Goal: Communication & Community: Answer question/provide support

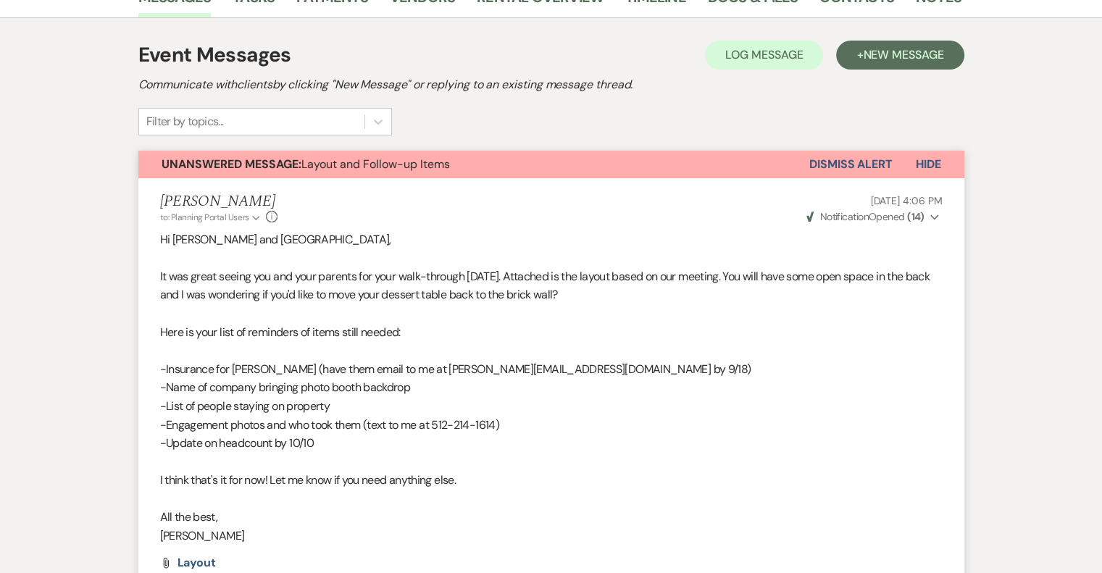
scroll to position [273, 0]
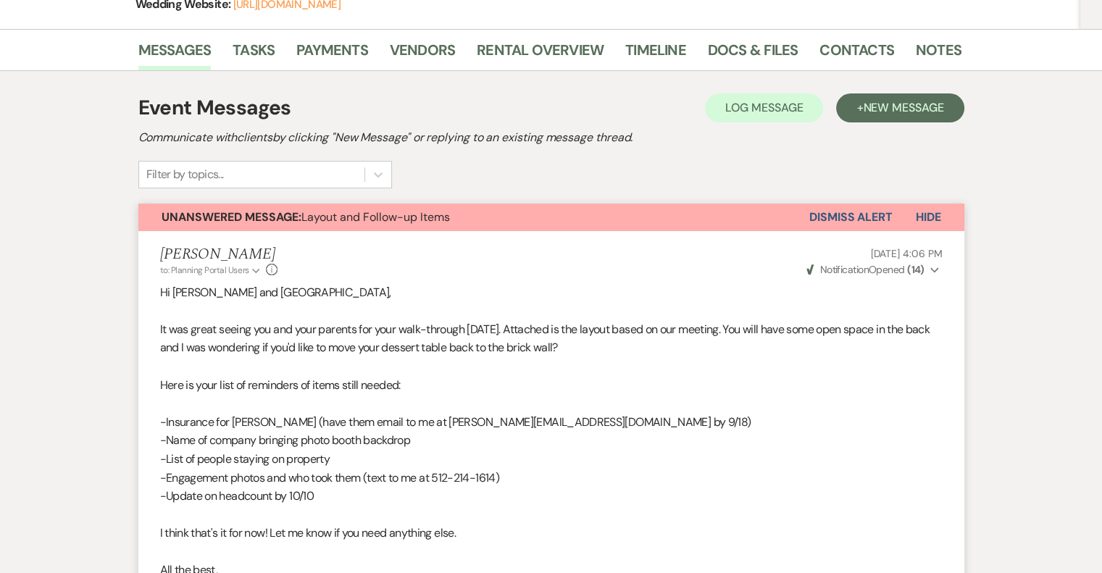
click at [863, 218] on button "Dismiss Alert" at bounding box center [850, 218] width 83 height 28
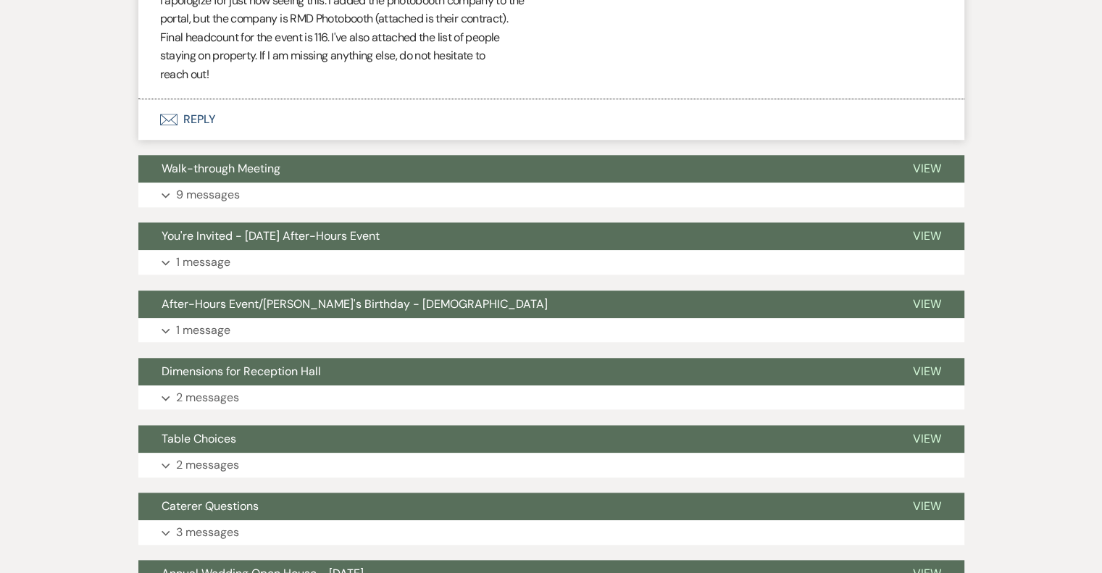
scroll to position [1360, 0]
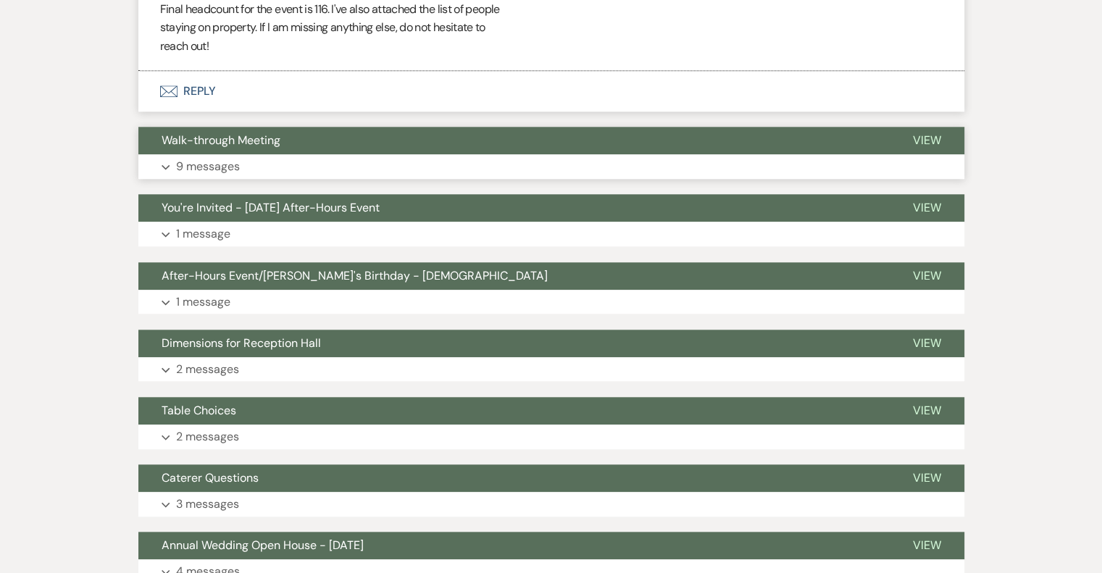
click at [214, 166] on p "9 messages" at bounding box center [208, 166] width 64 height 19
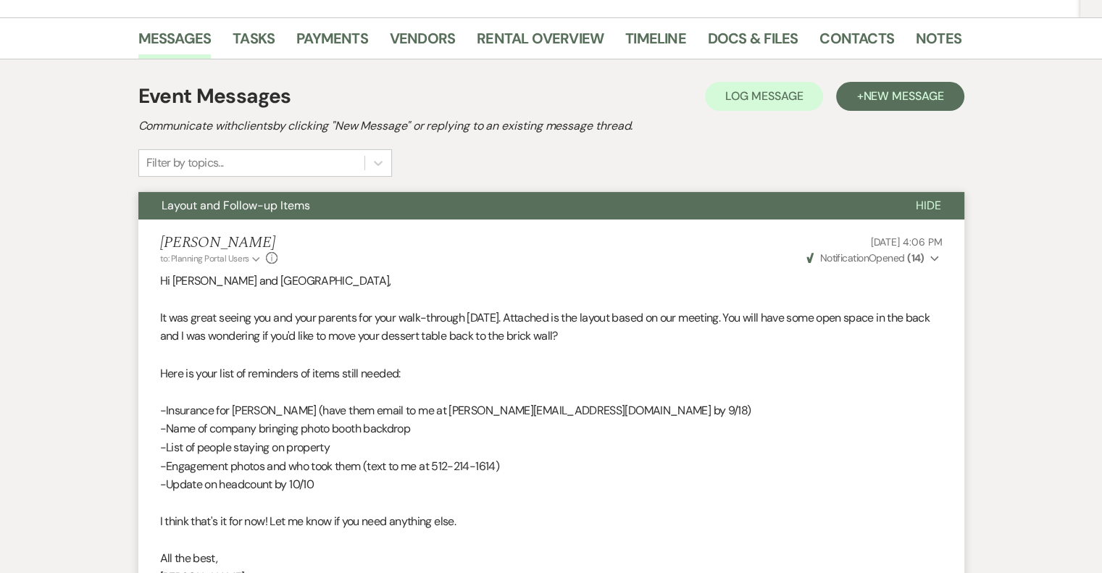
scroll to position [201, 0]
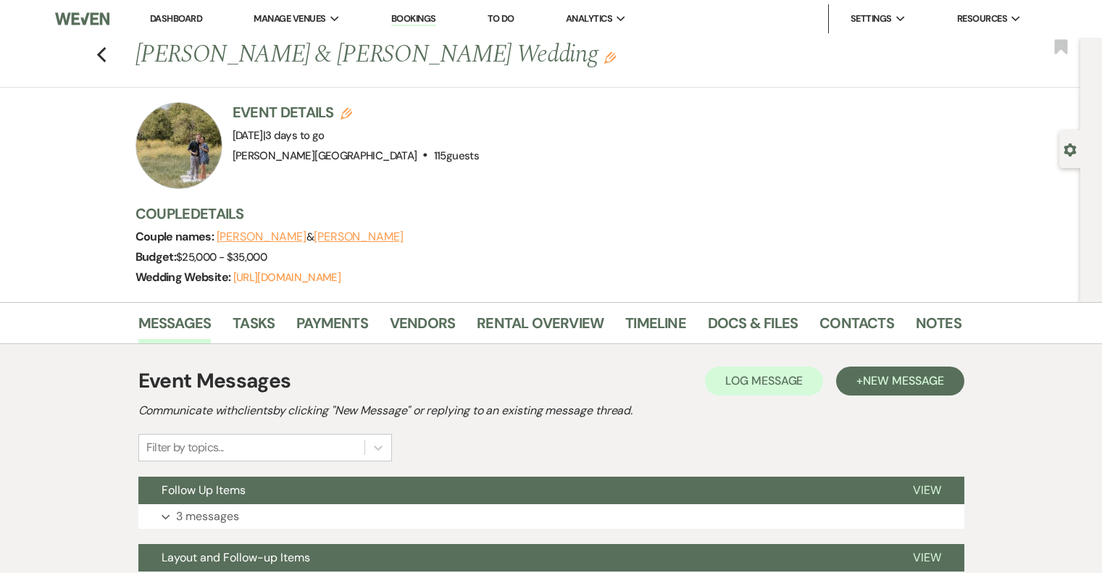
click at [226, 507] on p "3 messages" at bounding box center [207, 516] width 63 height 19
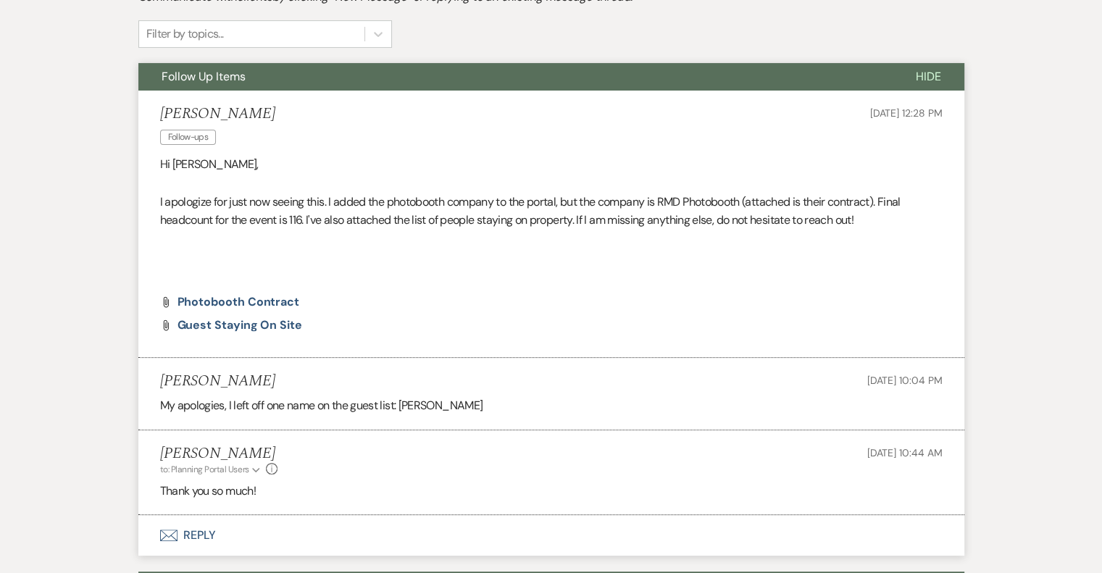
scroll to position [419, 0]
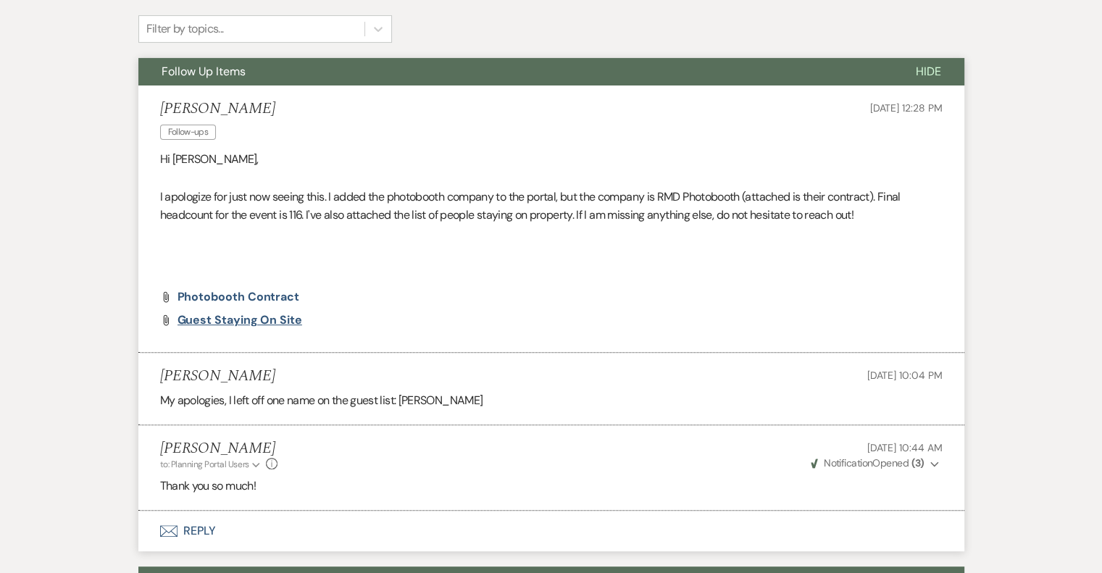
click at [282, 321] on span "Guest staying on site" at bounding box center [240, 319] width 125 height 15
click at [279, 295] on span "Photobooth Contract" at bounding box center [239, 296] width 122 height 15
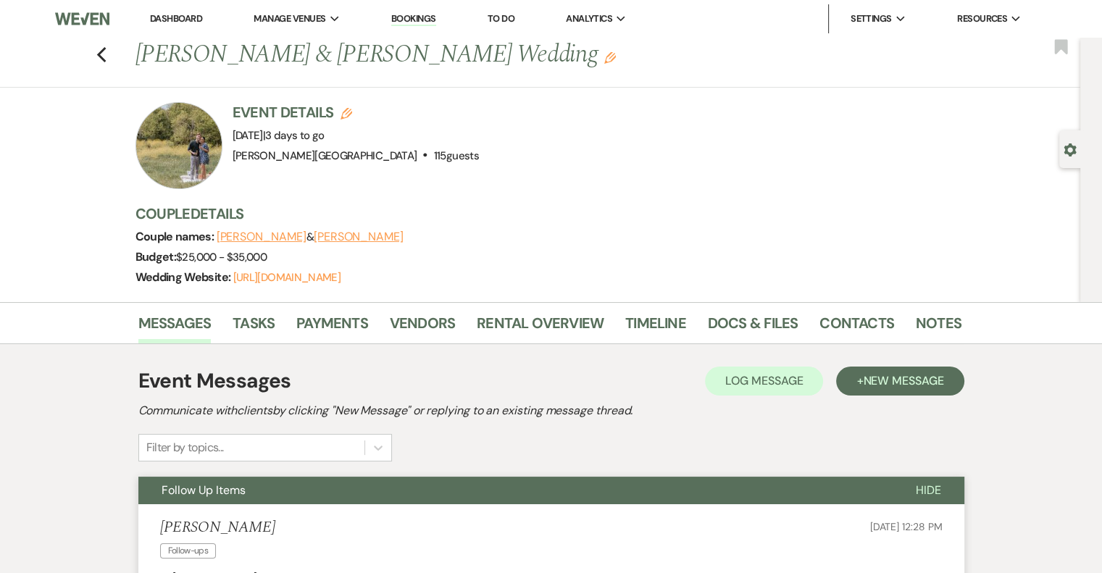
click at [170, 16] on link "Dashboard" at bounding box center [176, 18] width 52 height 12
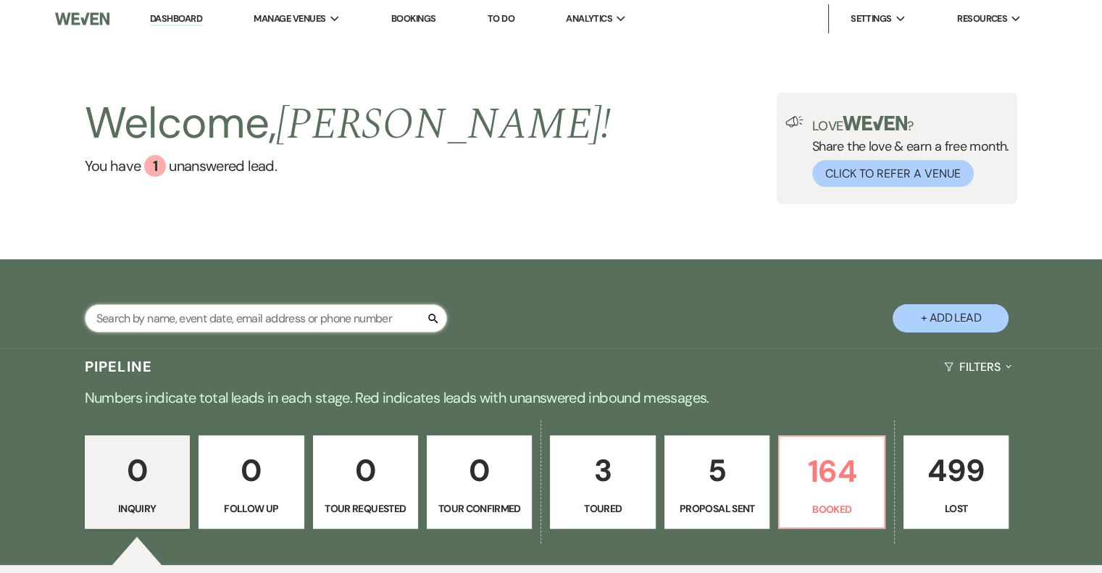
click at [207, 322] on input "text" at bounding box center [266, 318] width 362 height 28
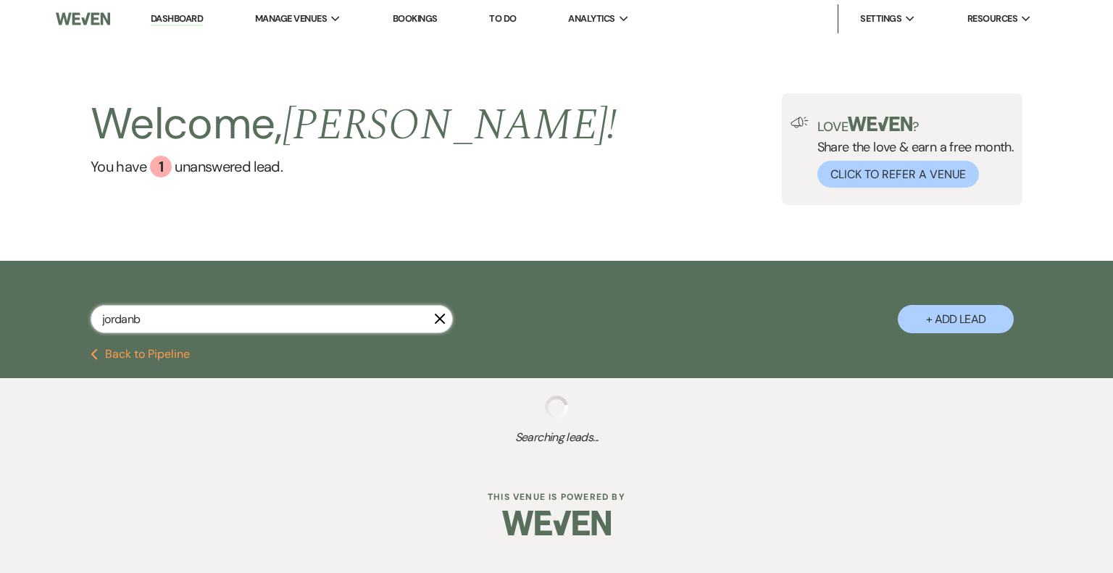
type input "jordanba"
select select "8"
select select "5"
select select "8"
select select "6"
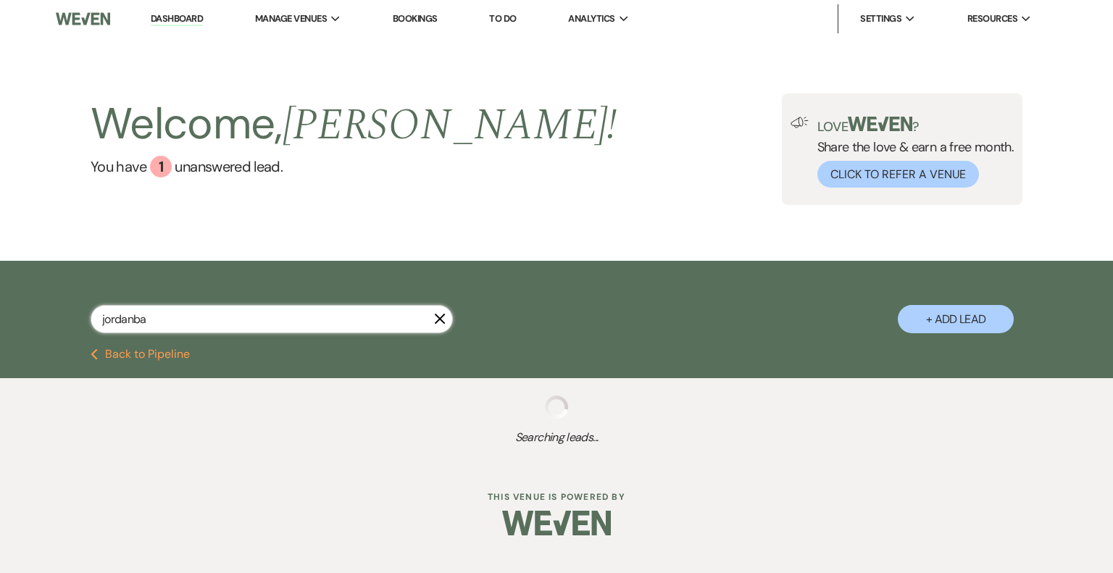
select select "8"
select select "5"
select select "8"
select select "5"
type input "[PERSON_NAME]"
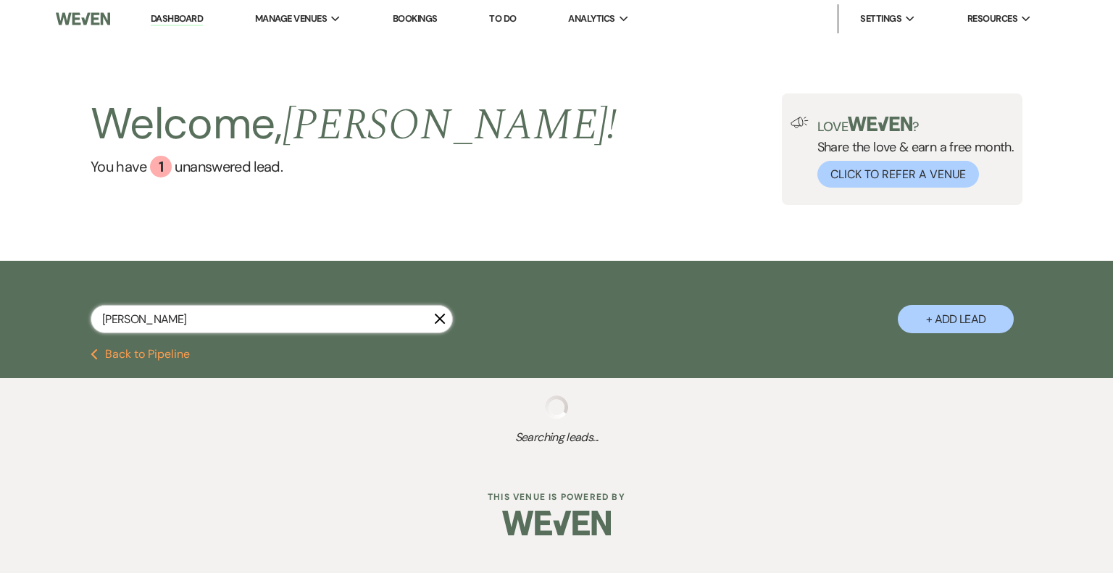
select select "5"
select select "8"
select select "5"
select select "8"
select select "10"
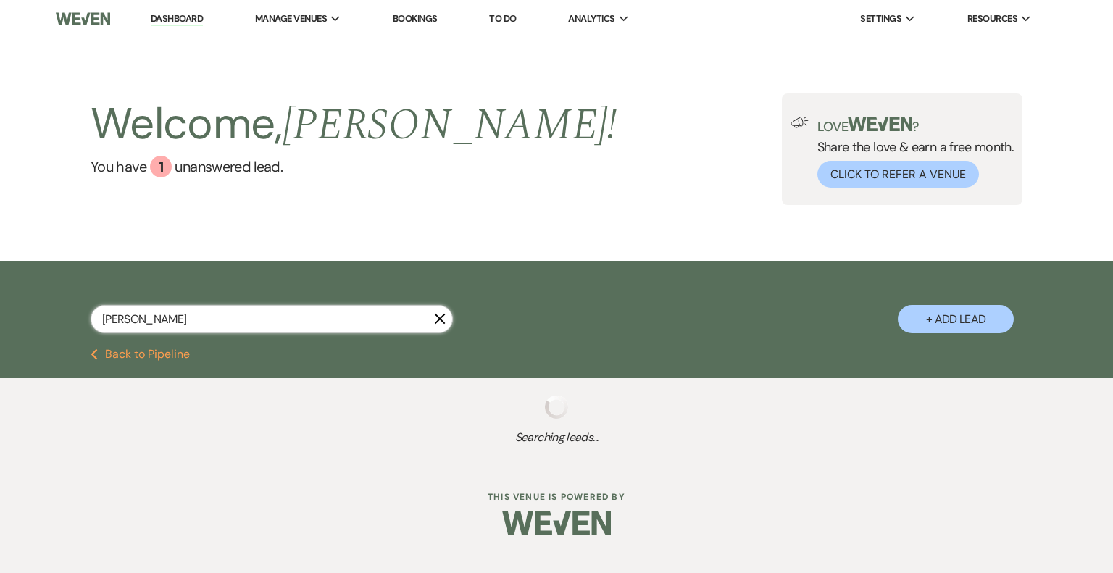
select select "8"
select select "5"
select select "8"
select select "3"
select select "8"
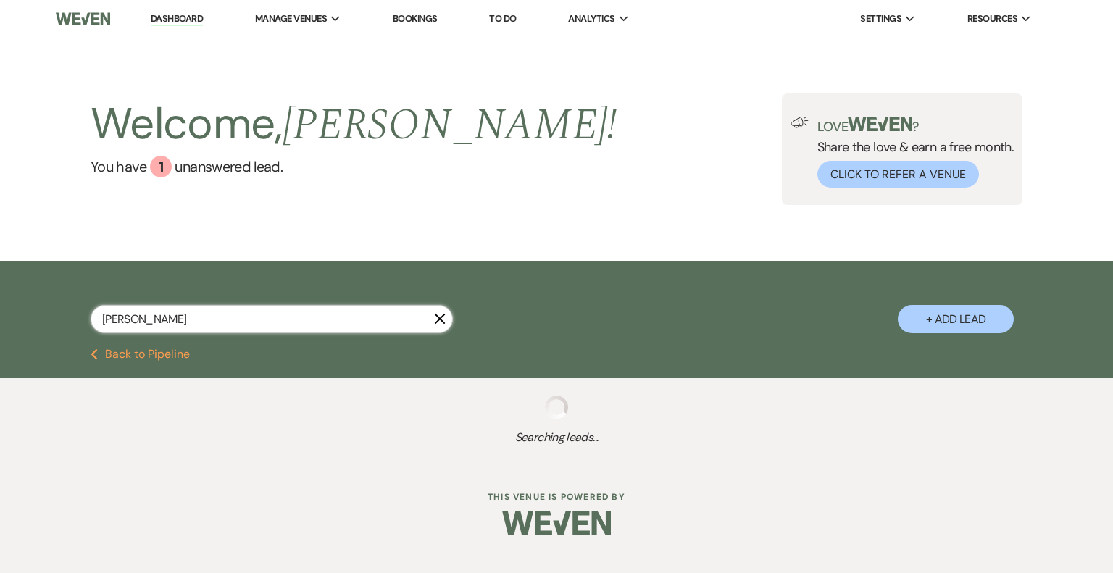
select select "1"
select select "8"
select select "5"
select select "8"
select select "6"
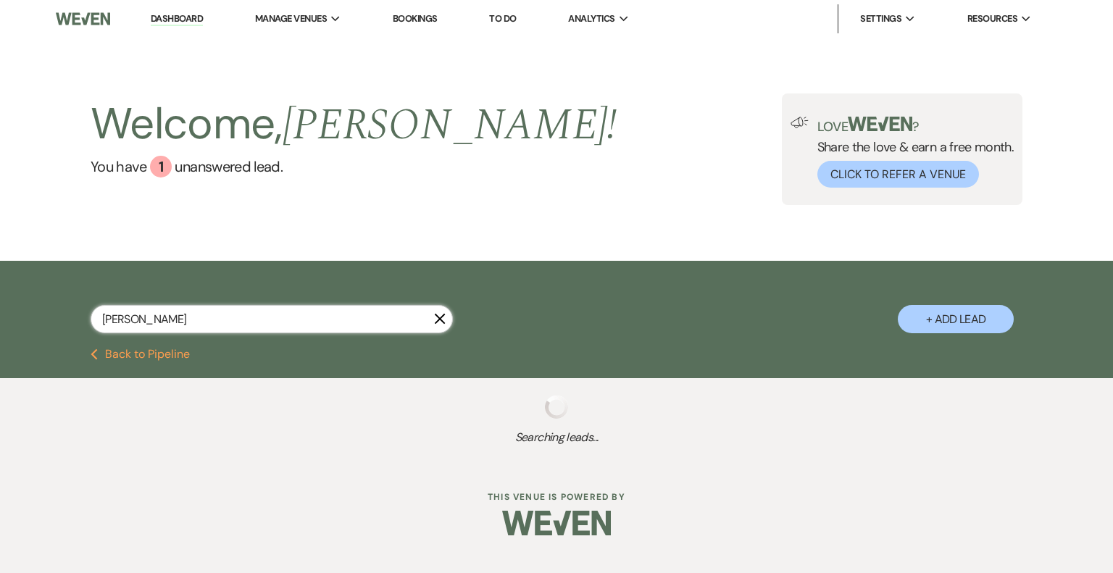
select select "8"
select select "3"
select select "8"
select select "5"
select select "8"
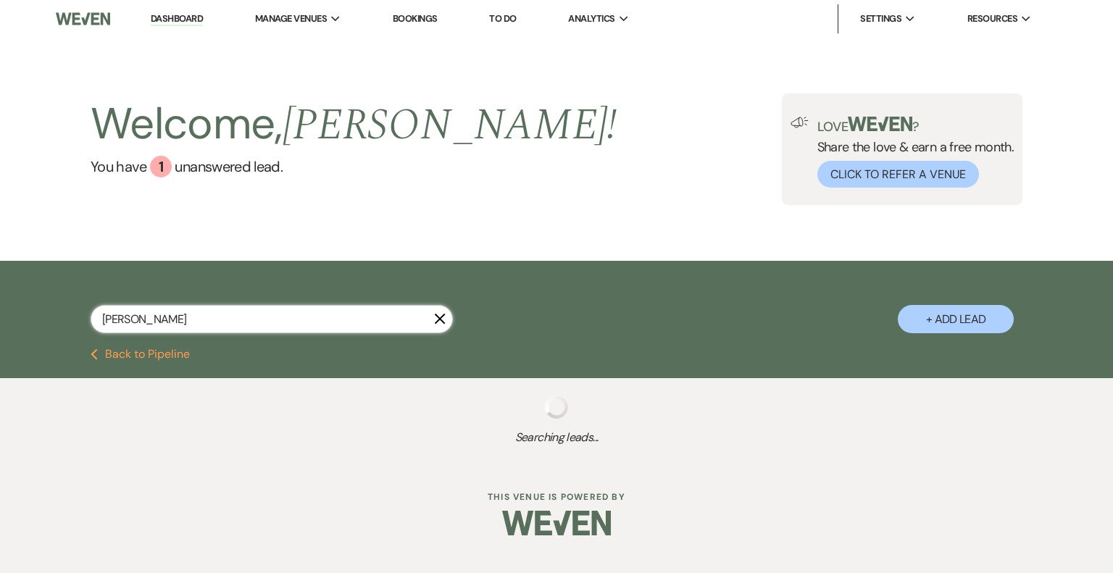
select select "5"
select select "8"
select select "5"
select select "8"
select select "5"
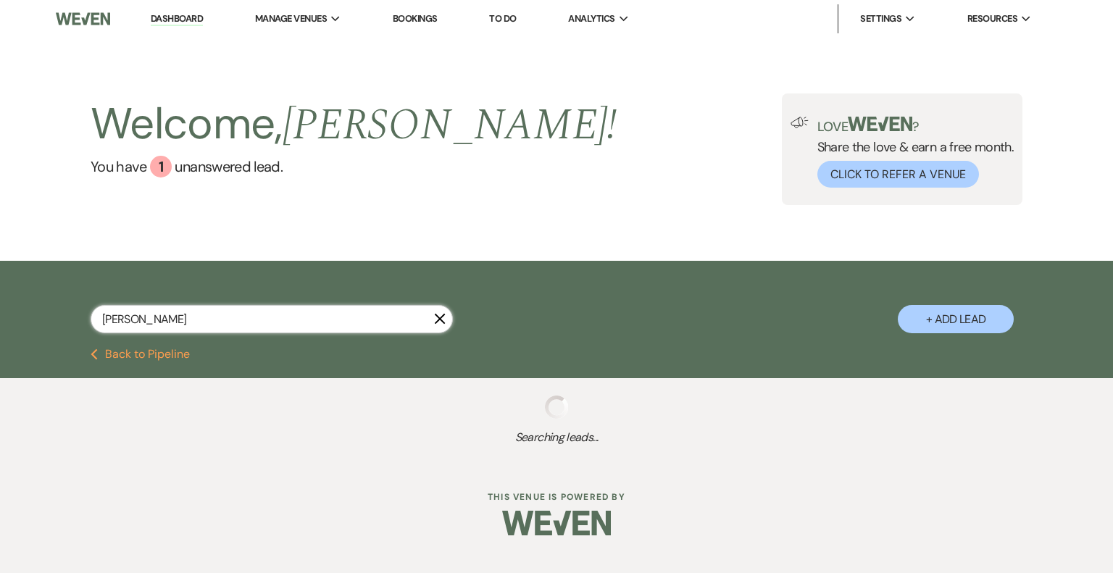
select select "8"
select select "5"
select select "8"
select select "3"
select select "8"
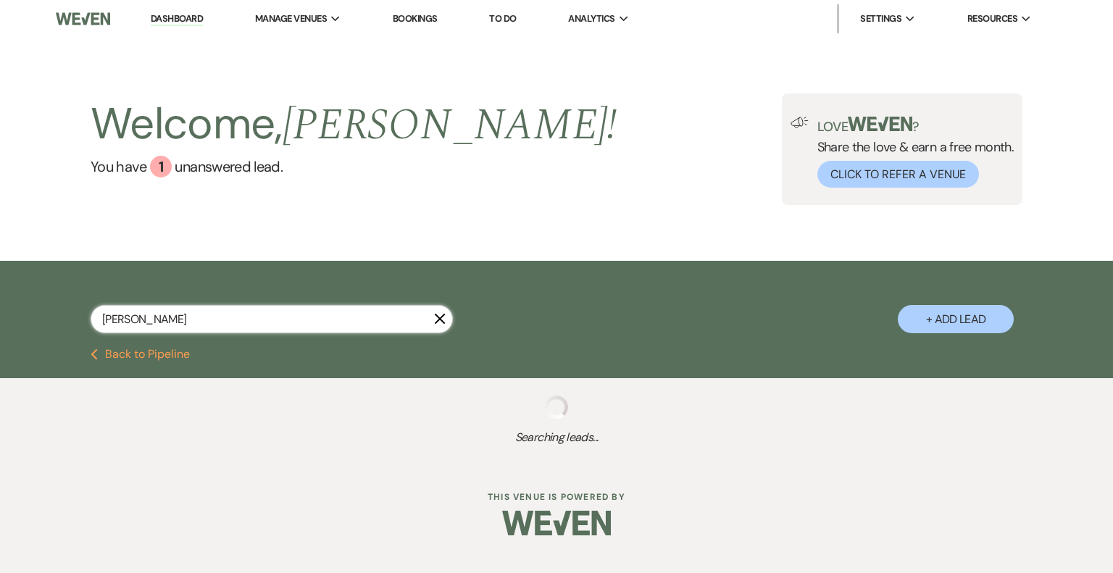
select select "7"
select select "8"
select select "10"
select select "8"
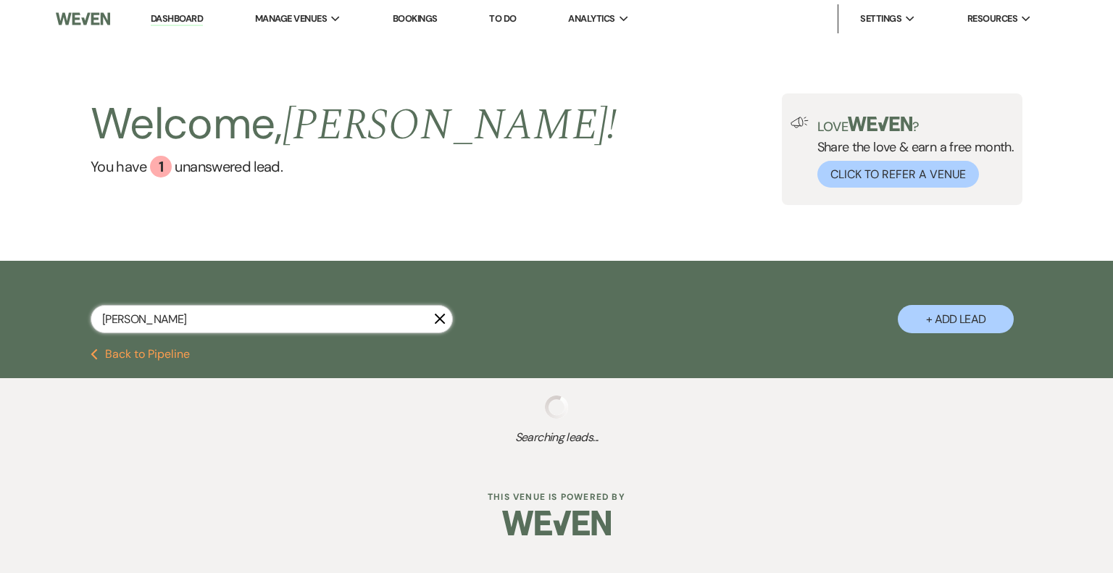
select select "8"
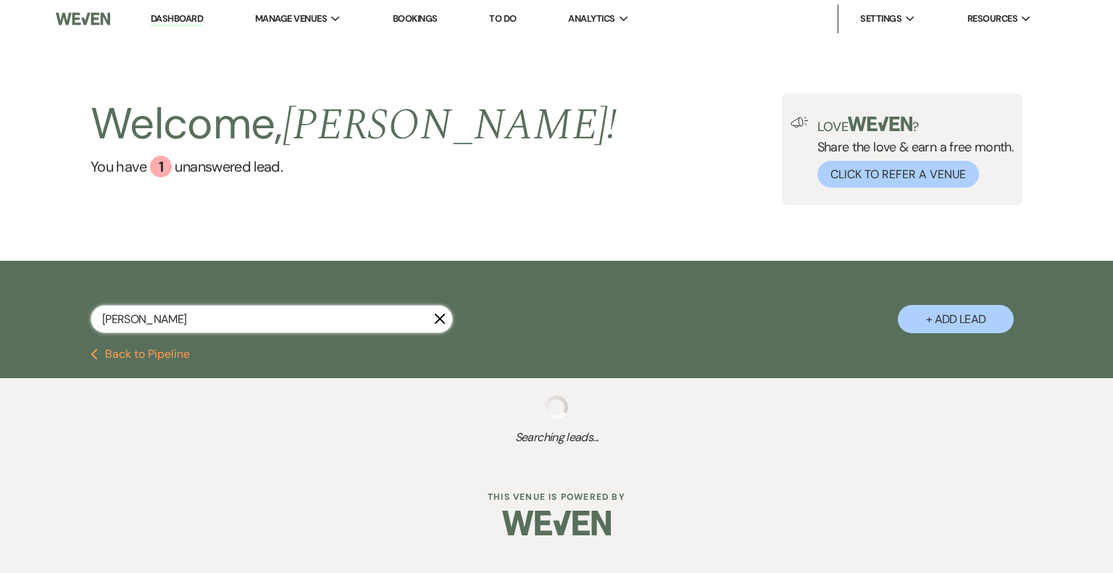
select select "6"
select select "8"
select select "5"
select select "8"
select select "5"
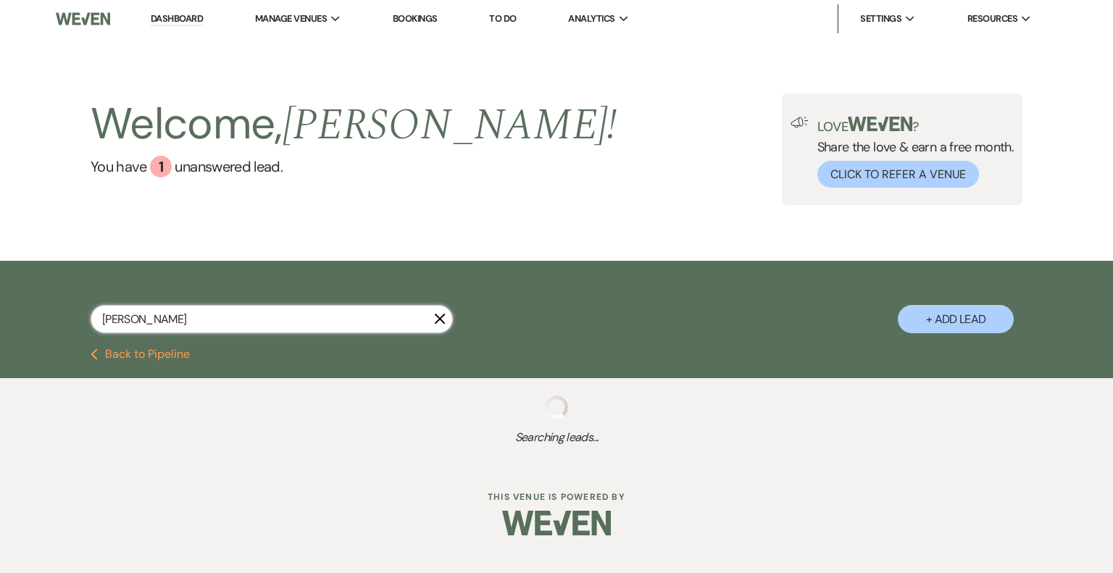
select select "8"
select select "5"
select select "8"
select select "5"
select select "8"
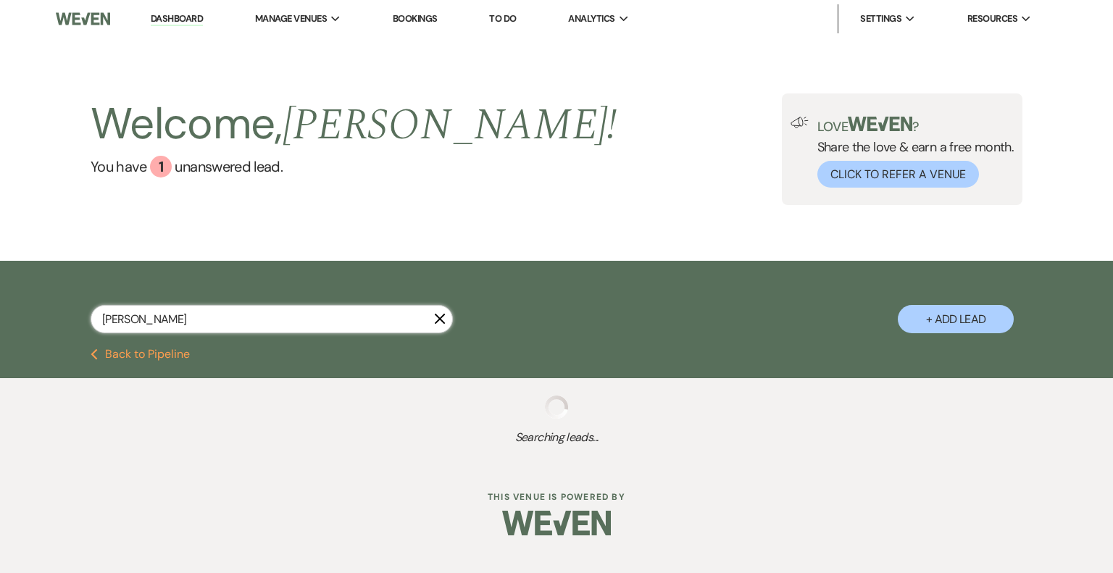
select select "10"
select select "8"
select select "5"
select select "8"
select select "5"
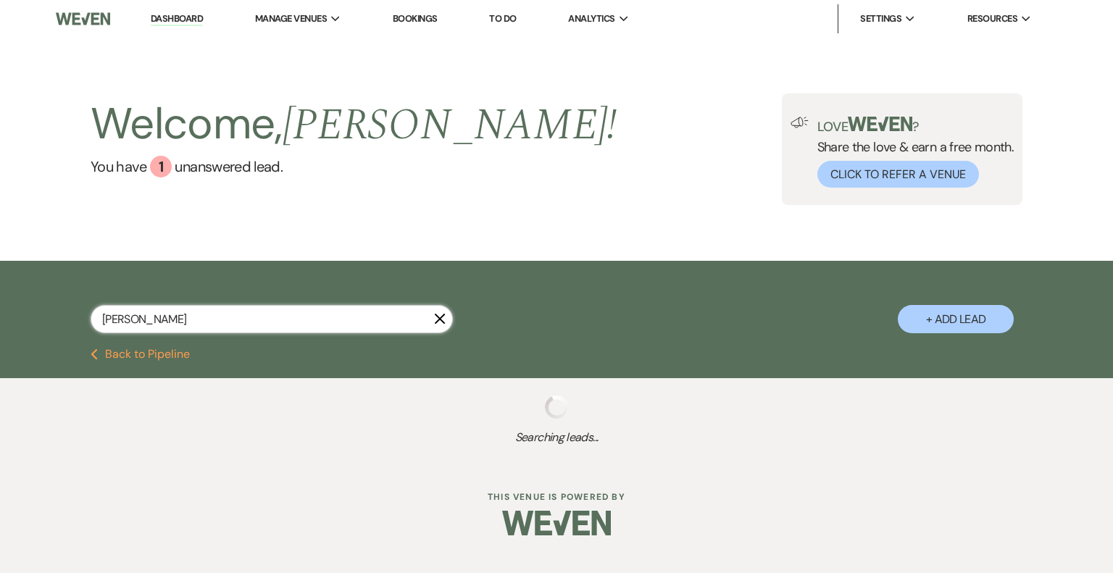
select select "8"
select select "5"
select select "8"
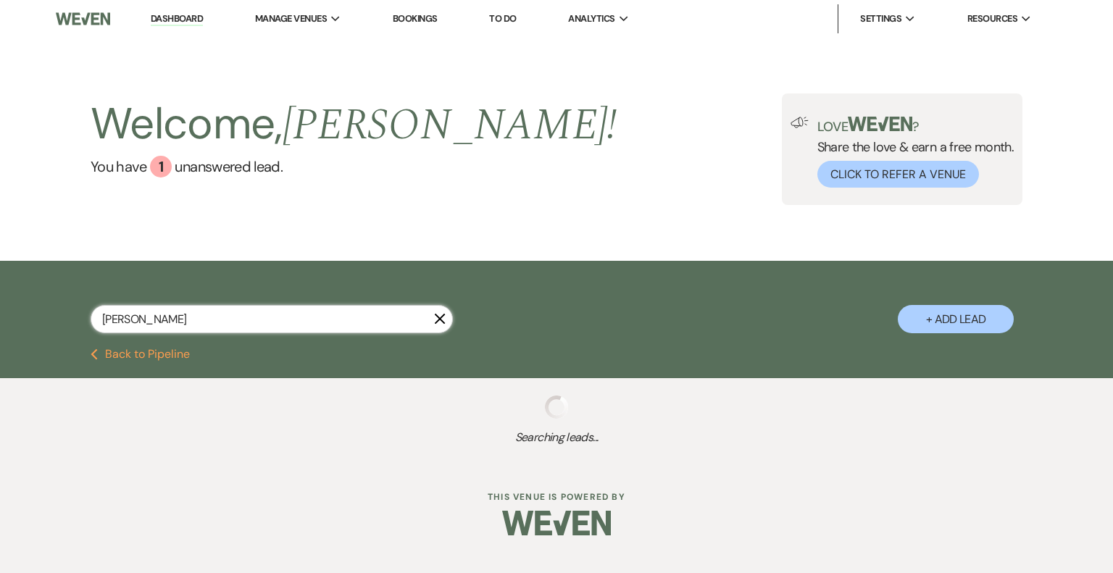
select select "5"
select select "8"
select select "5"
select select "8"
select select "5"
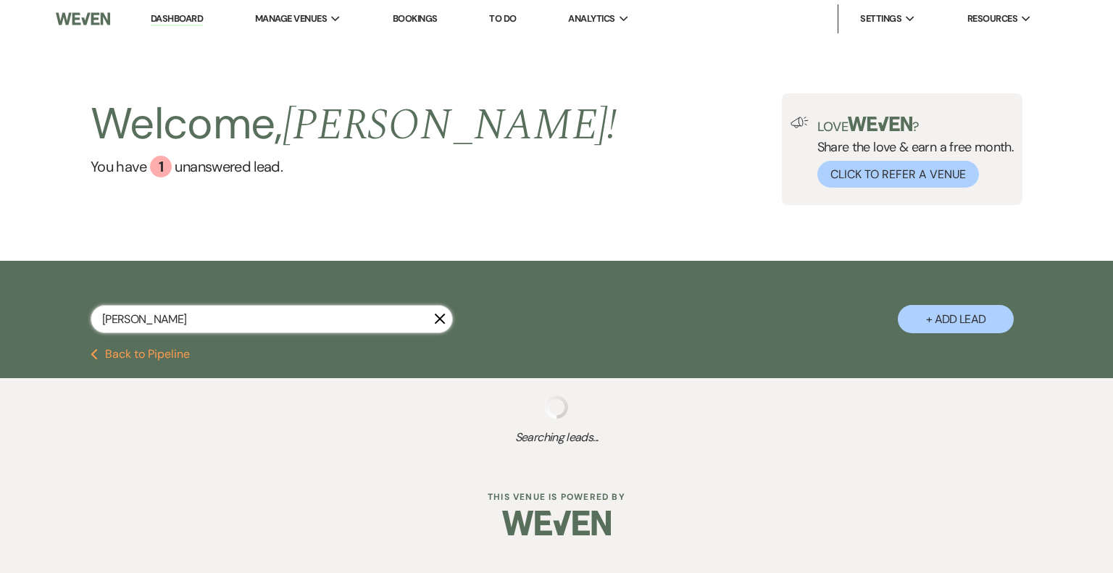
select select "8"
select select "6"
select select "8"
select select "5"
select select "8"
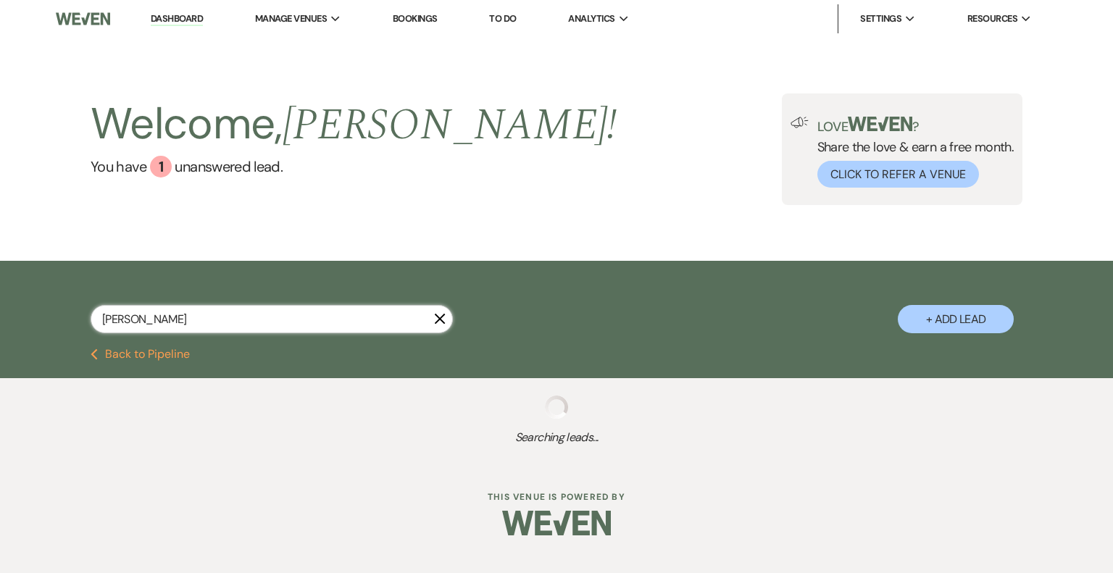
select select "3"
select select "8"
select select "5"
select select "8"
select select "5"
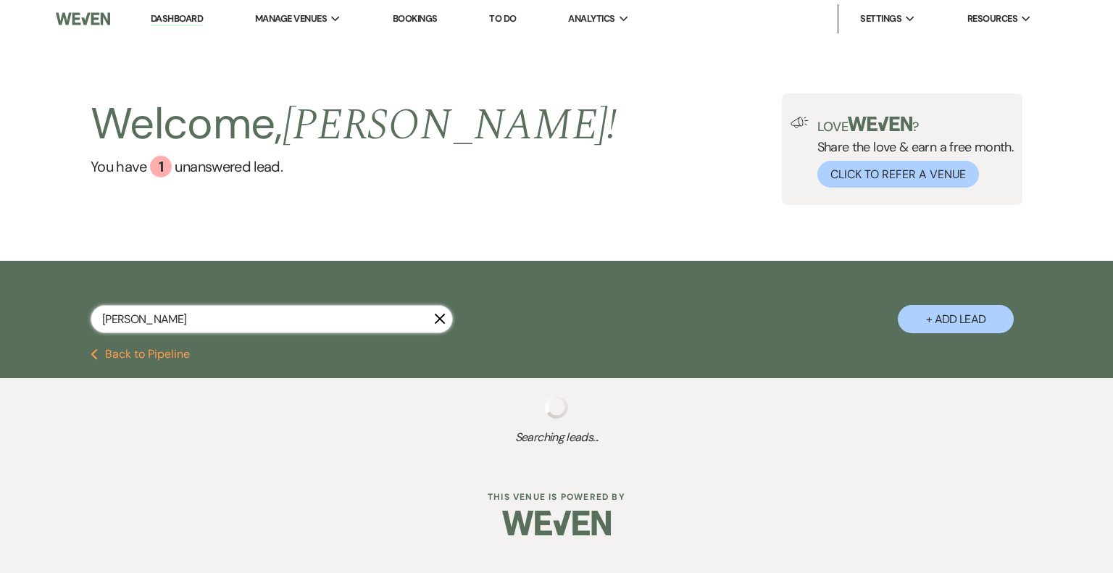
select select "8"
select select "5"
select select "8"
select select "5"
select select "8"
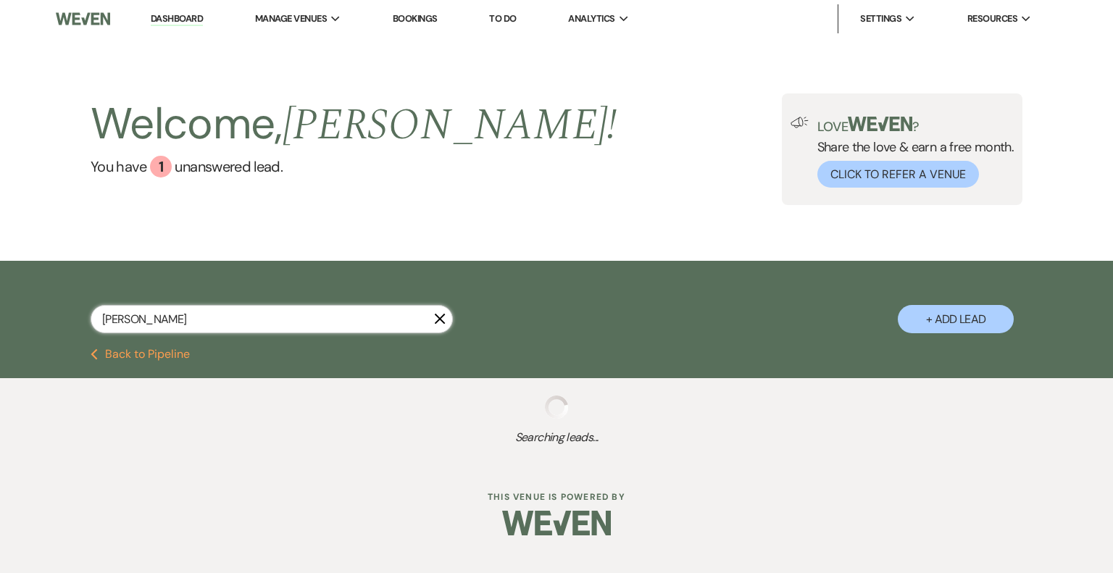
select select "5"
select select "8"
select select "10"
select select "8"
select select "5"
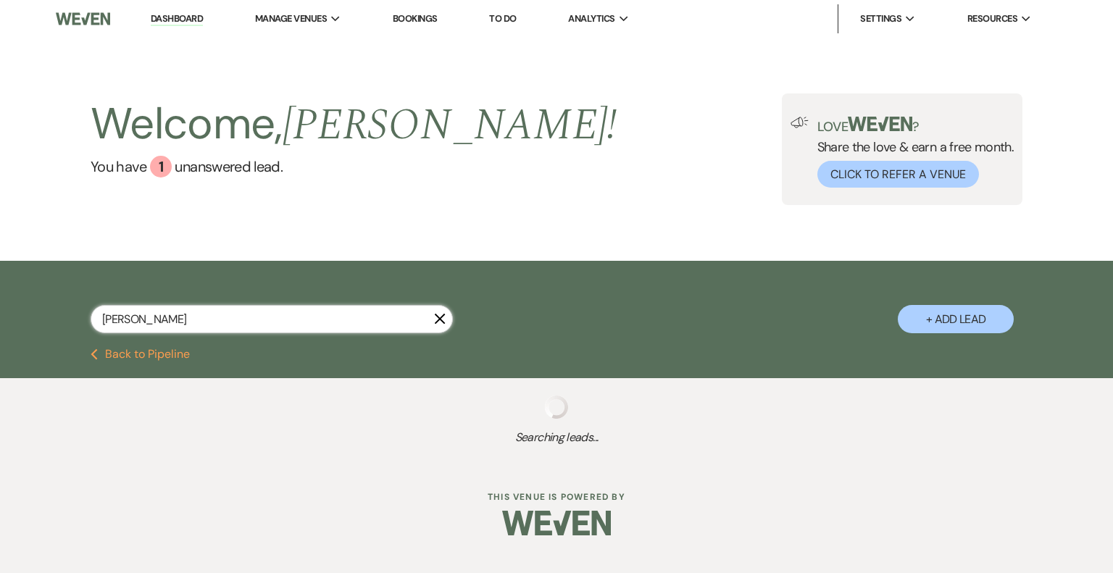
select select "8"
select select "5"
select select "8"
select select "2"
select select "8"
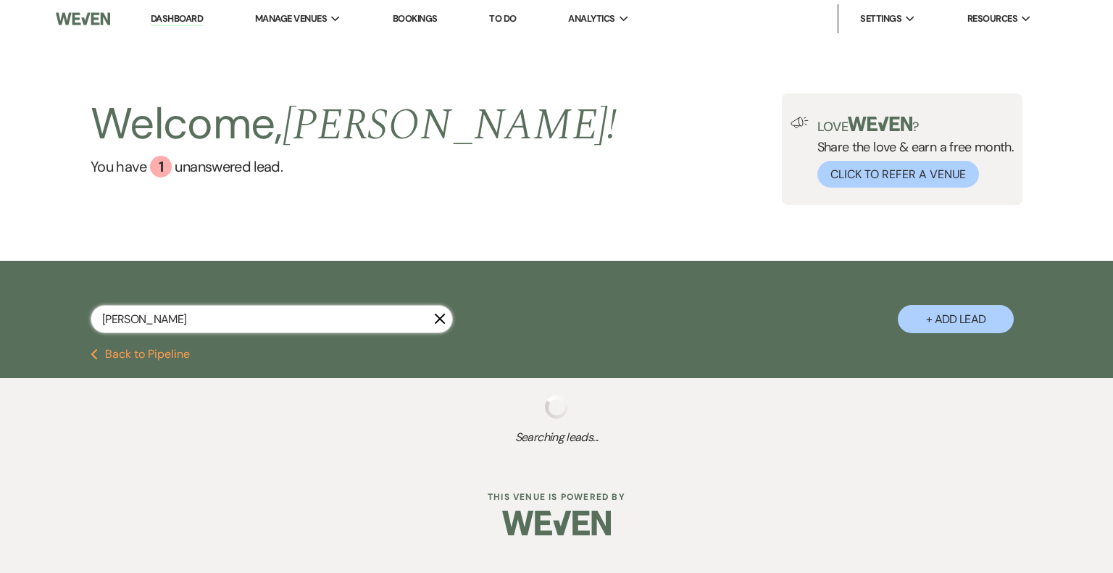
select select "6"
select select "8"
select select "5"
select select "8"
select select "5"
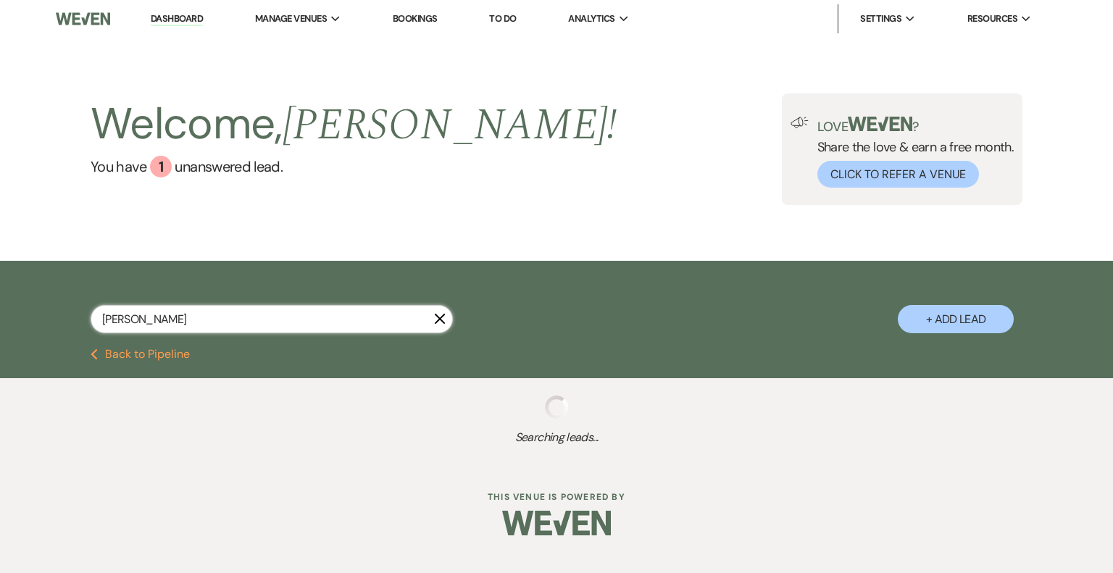
select select "8"
select select "5"
select select "8"
select select "11"
select select "8"
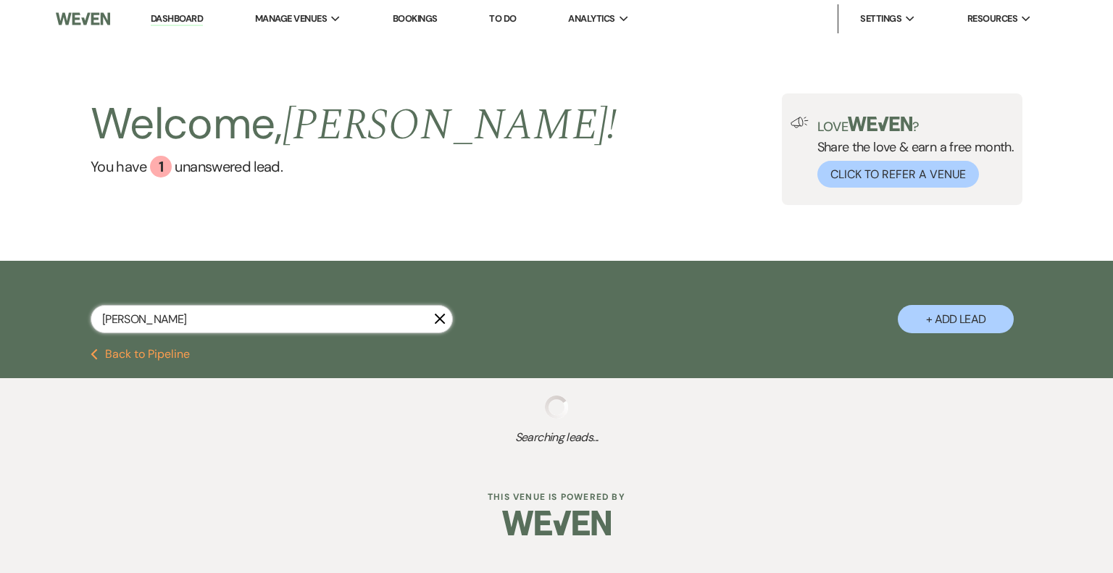
select select "5"
select select "8"
select select "5"
select select "8"
select select "10"
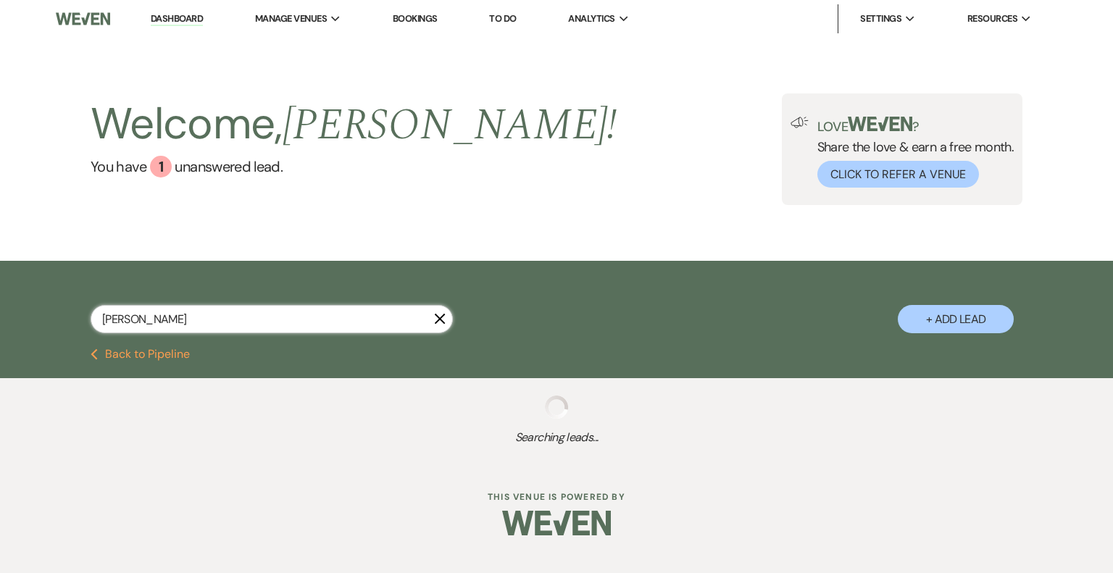
select select "8"
select select "5"
select select "8"
select select "3"
select select "8"
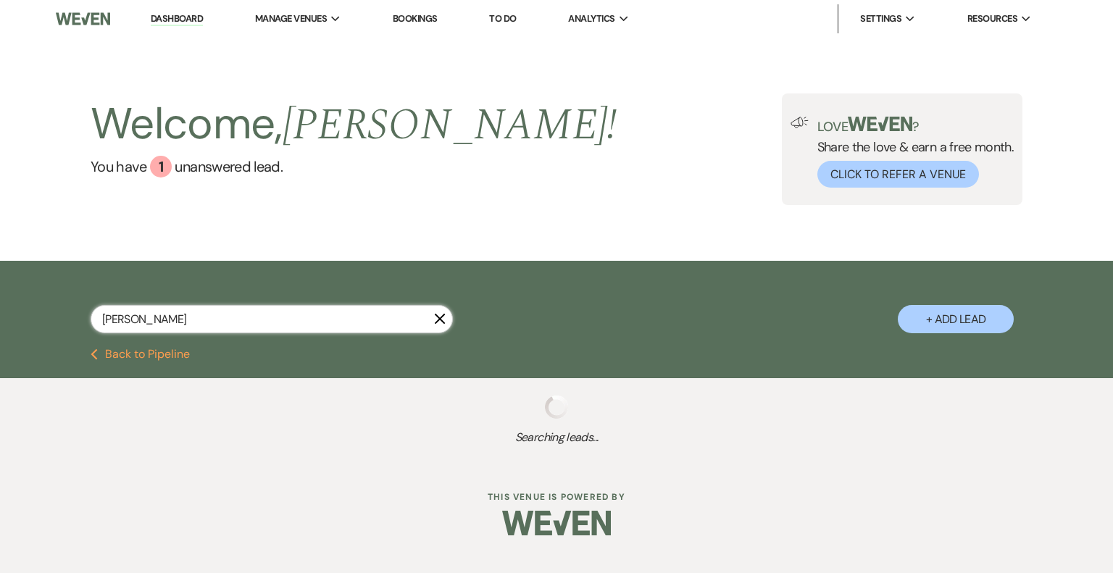
select select "5"
select select "8"
select select "3"
select select "8"
select select "2"
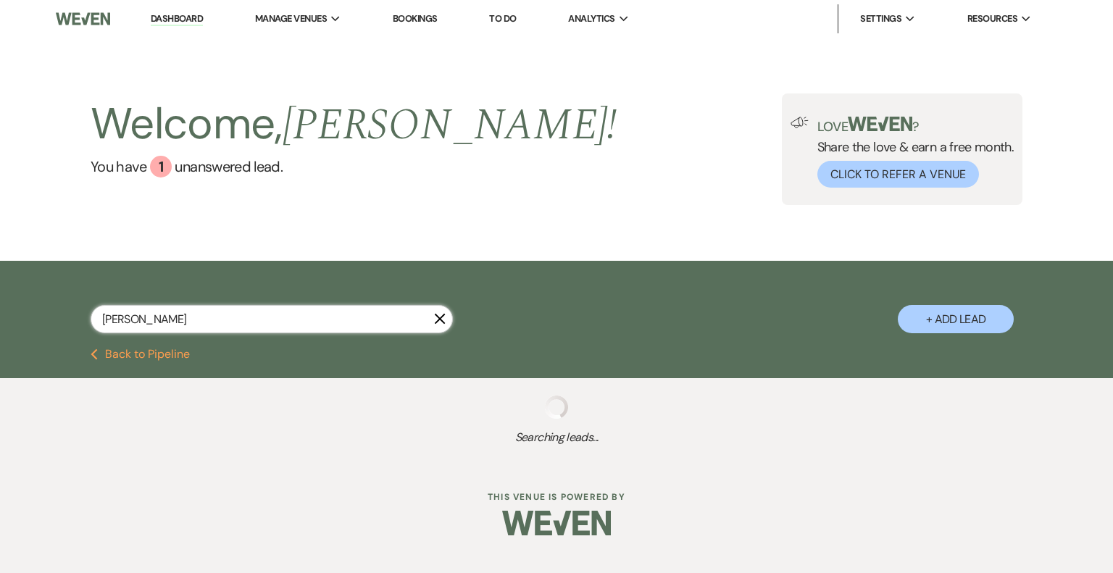
select select "8"
select select "5"
select select "8"
select select "5"
select select "8"
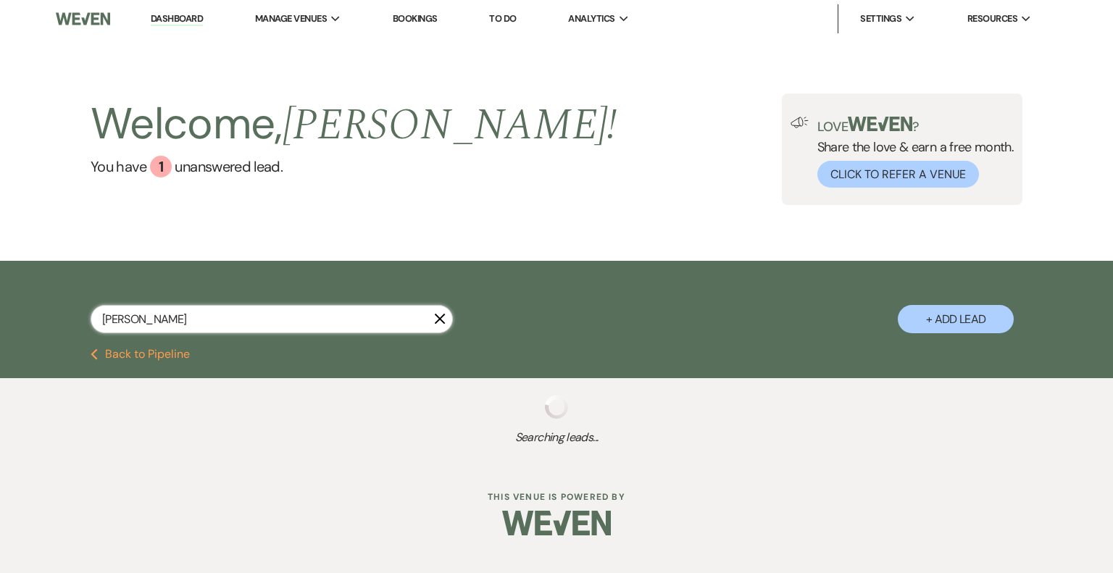
select select "5"
select select "8"
select select "5"
select select "8"
select select "5"
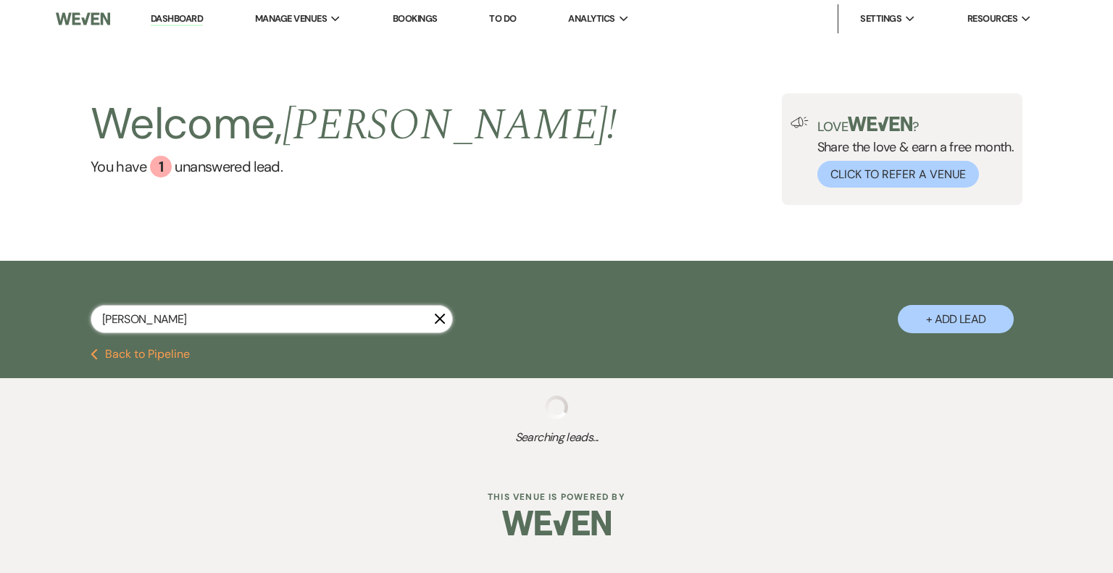
select select "8"
select select "5"
select select "8"
select select "5"
select select "8"
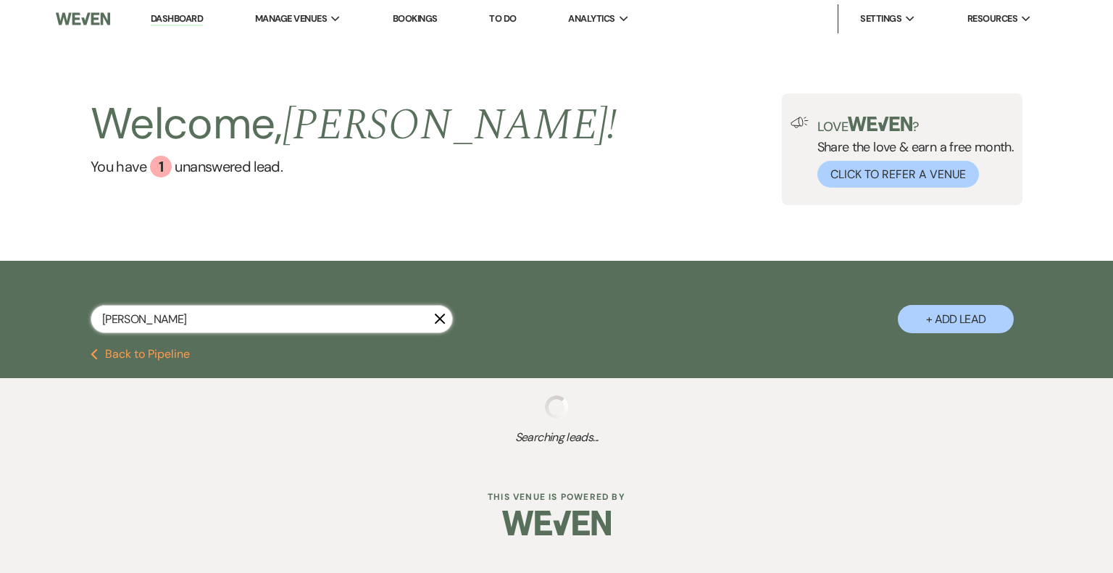
select select "1"
select select "8"
select select "6"
select select "8"
select select "4"
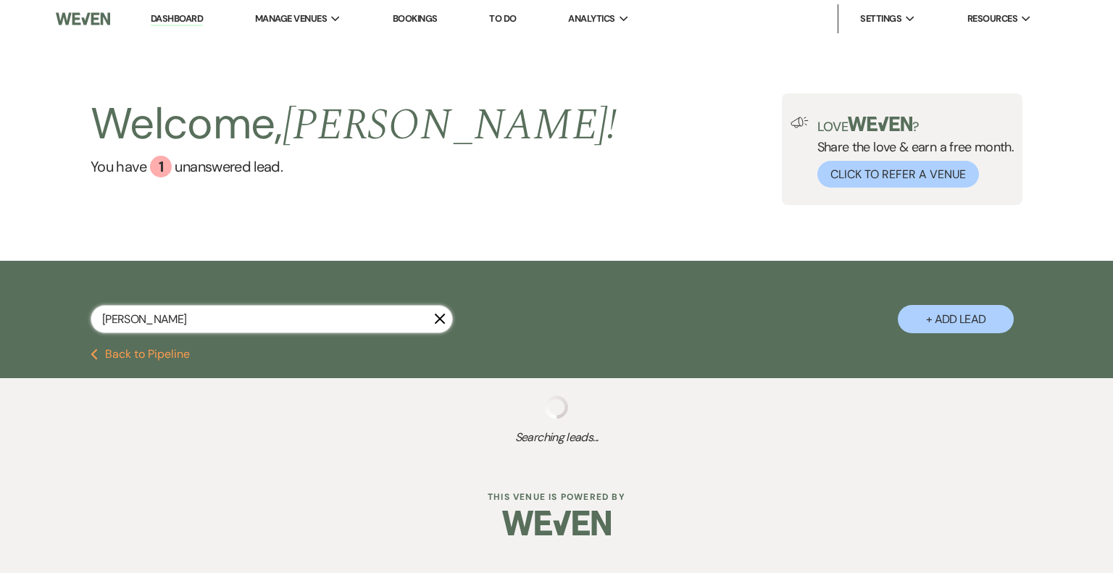
select select "8"
select select "3"
select select "8"
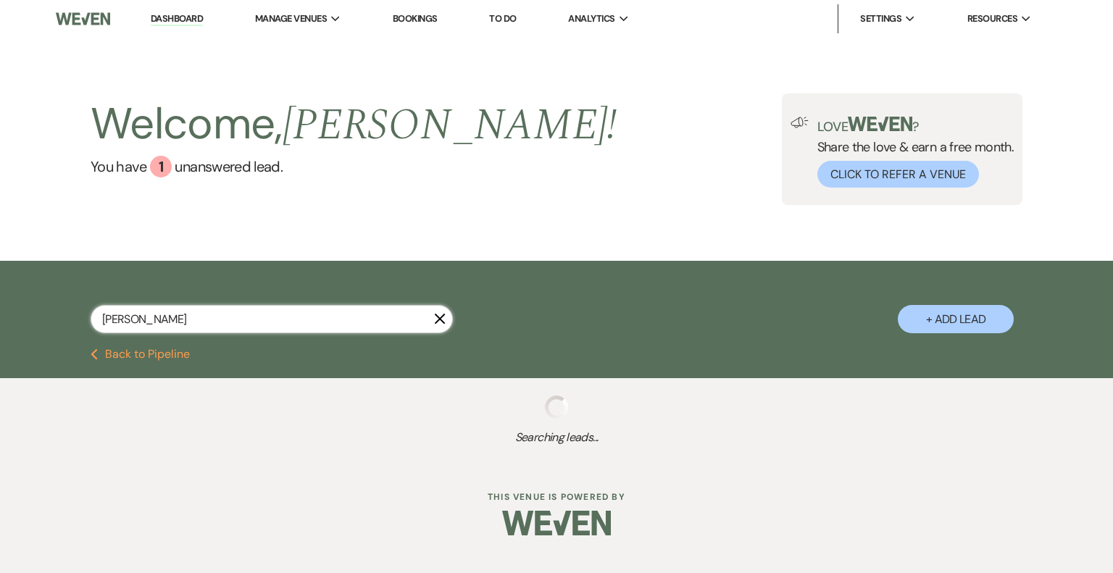
select select "5"
select select "8"
select select "5"
select select "8"
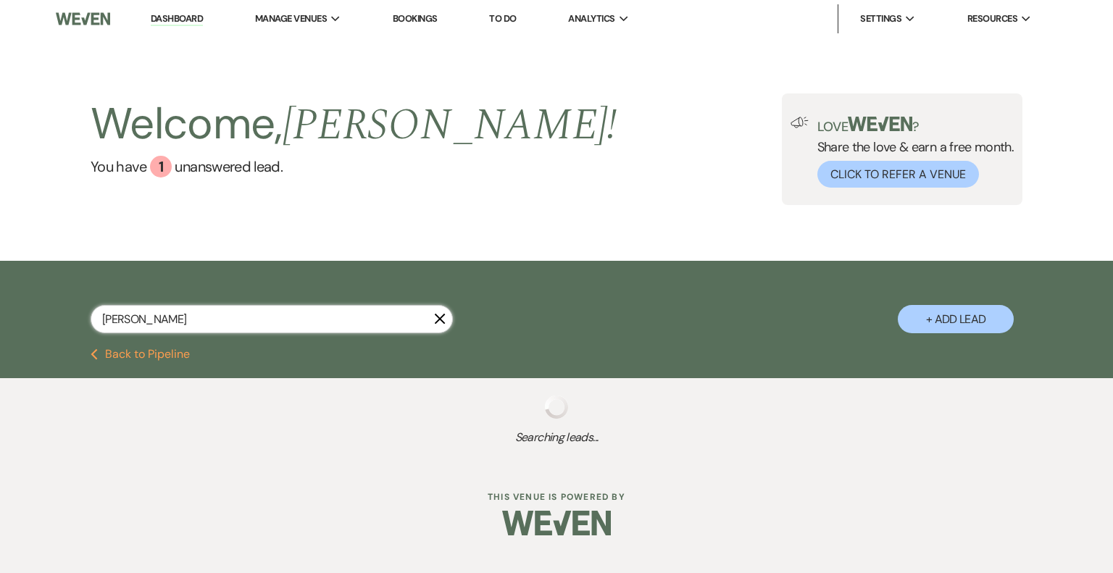
select select "8"
select select "2"
select select "8"
select select "6"
select select "8"
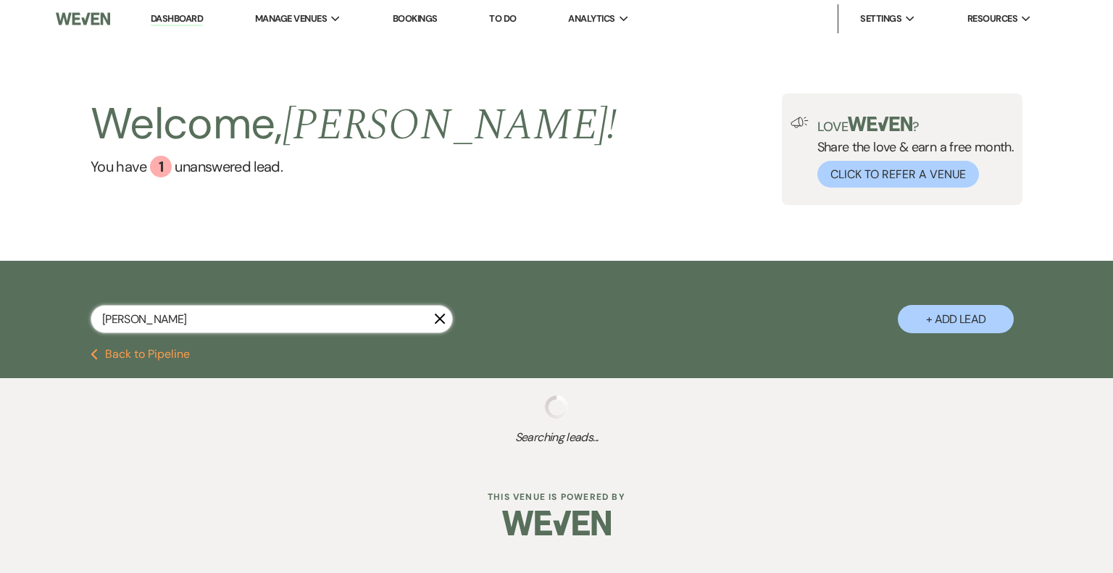
select select "6"
select select "8"
select select "5"
select select "8"
select select "5"
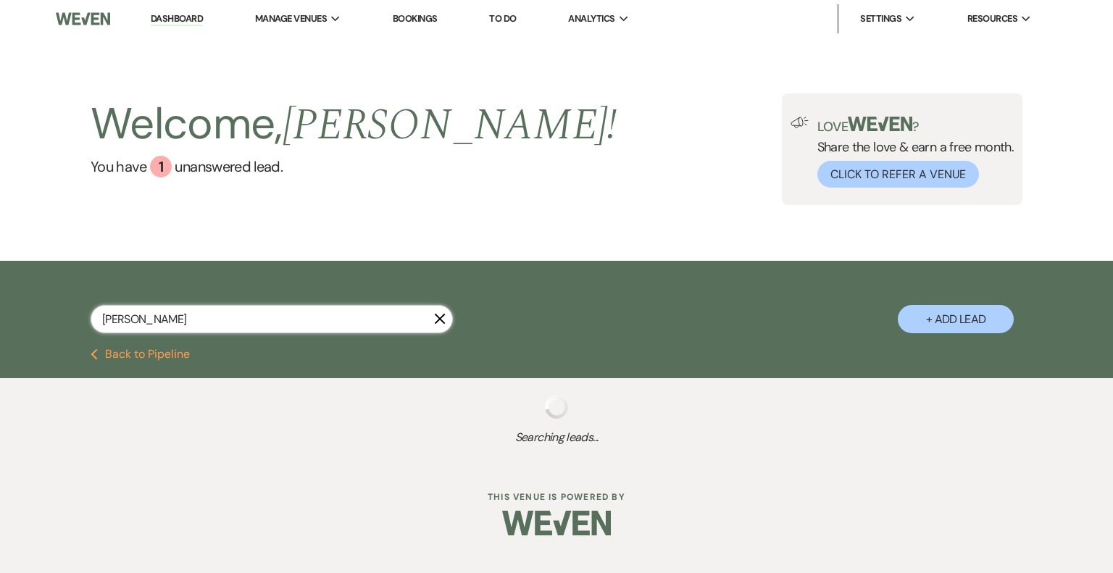
select select "8"
select select "5"
select select "8"
select select "5"
select select "8"
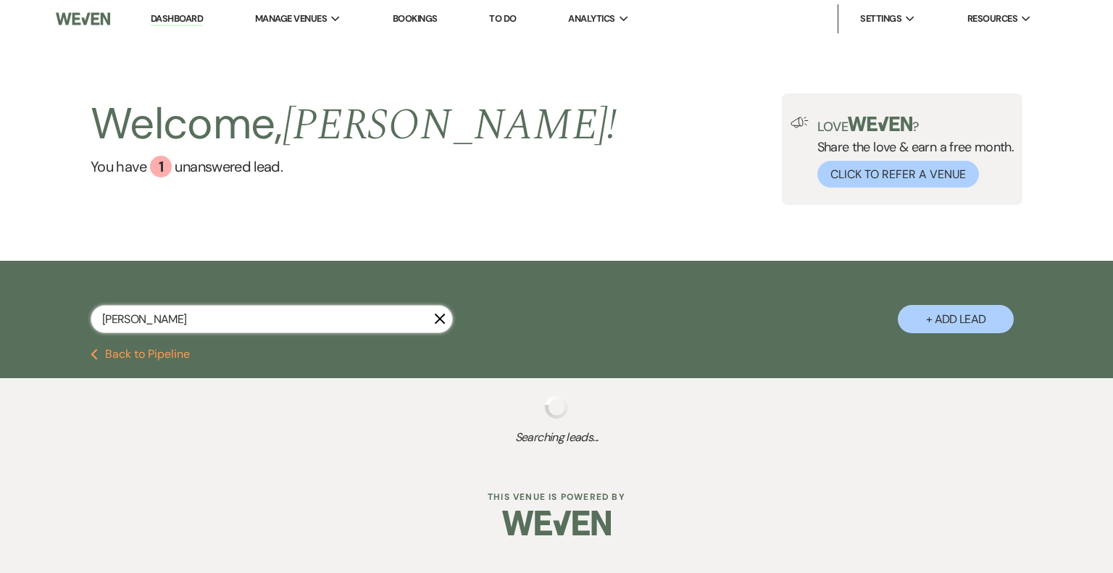
select select "3"
select select "8"
select select "5"
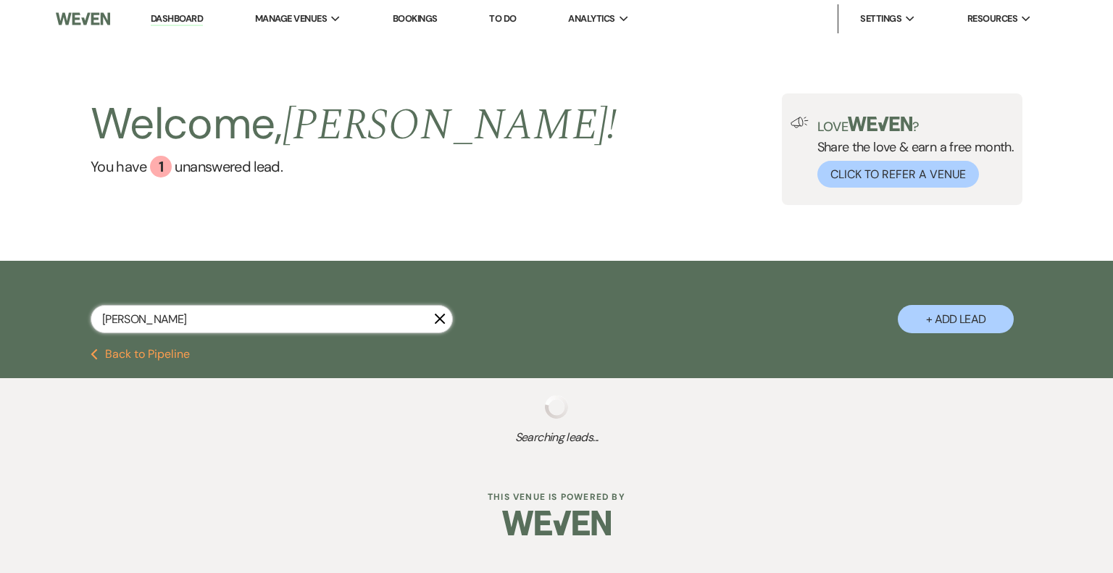
select select "8"
select select "6"
select select "8"
select select "5"
select select "8"
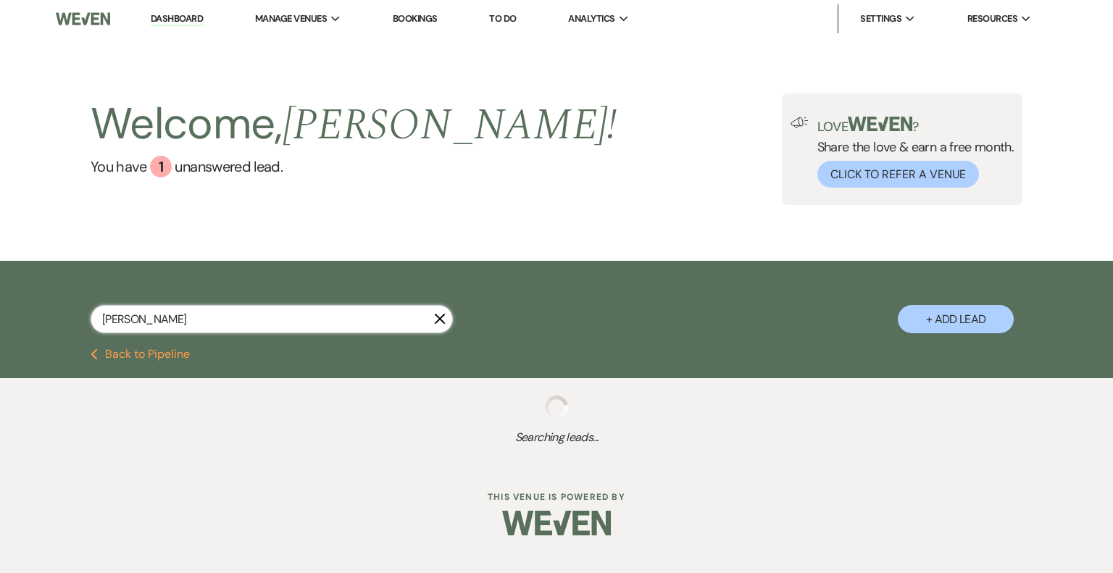
select select "4"
select select "8"
select select "3"
select select "8"
select select "6"
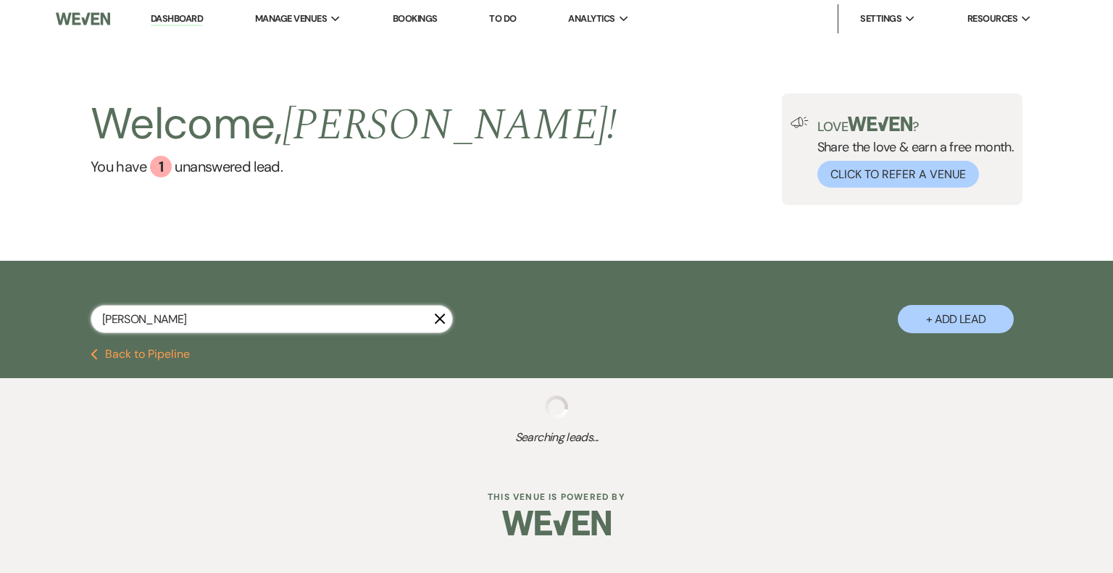
select select "8"
select select "4"
select select "8"
select select "5"
select select "8"
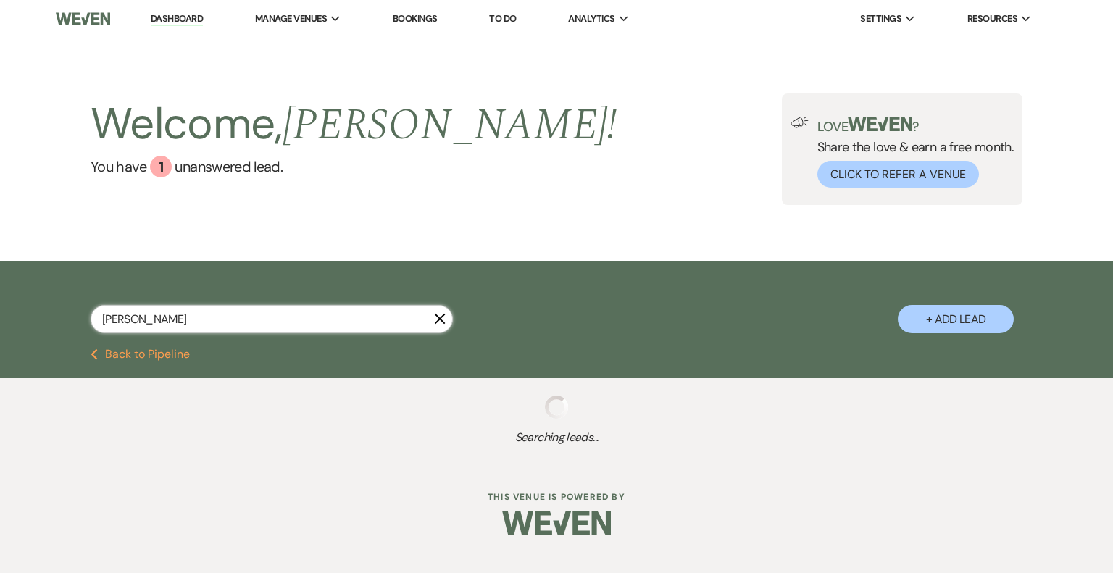
select select "5"
select select "8"
select select "5"
select select "8"
select select "3"
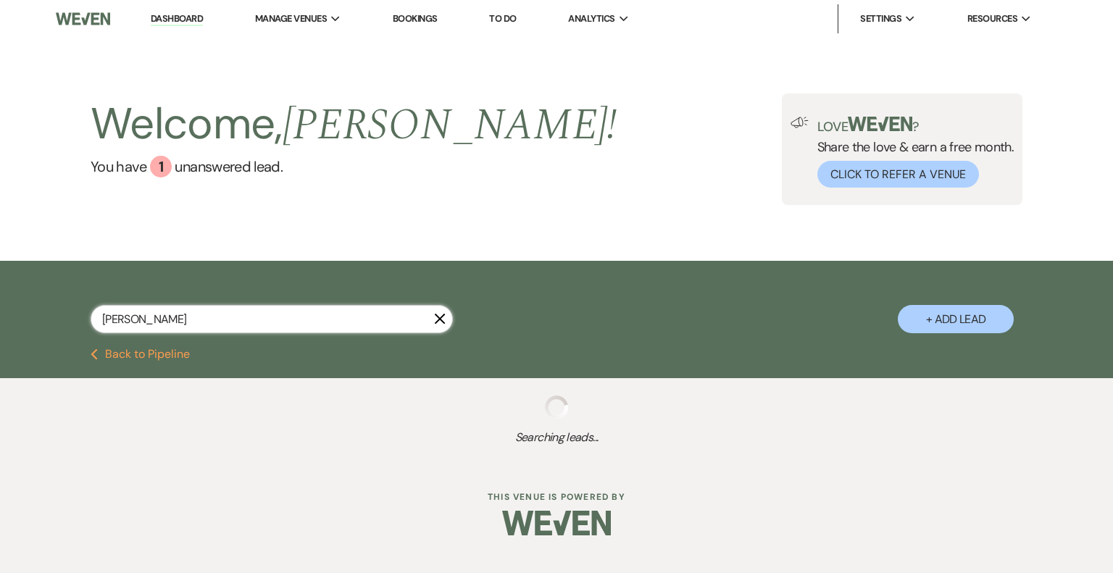
select select "8"
select select "6"
select select "8"
select select "5"
select select "8"
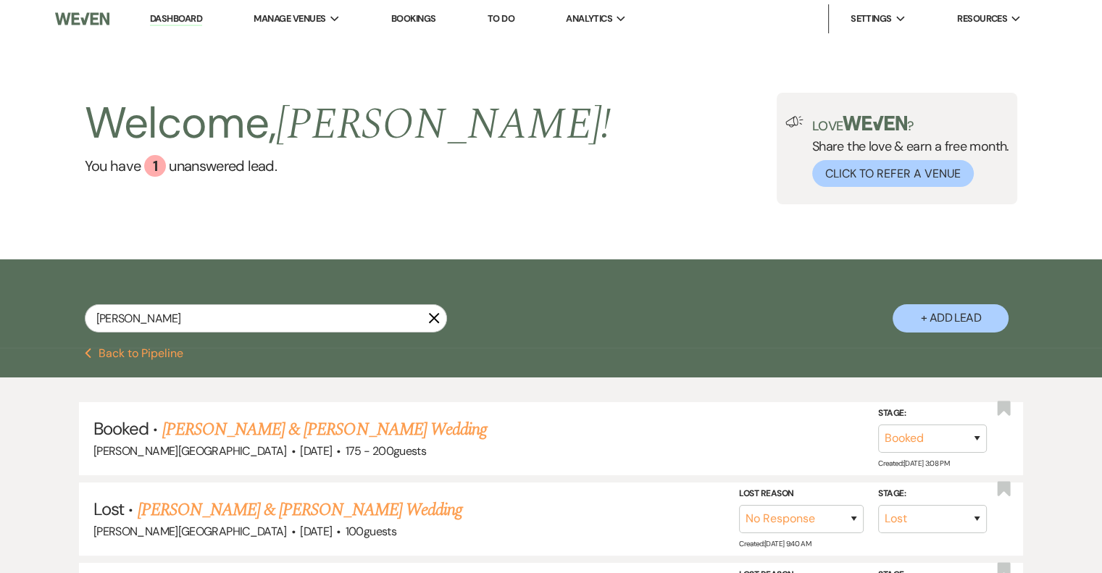
click at [429, 320] on icon "X" at bounding box center [434, 318] width 12 height 12
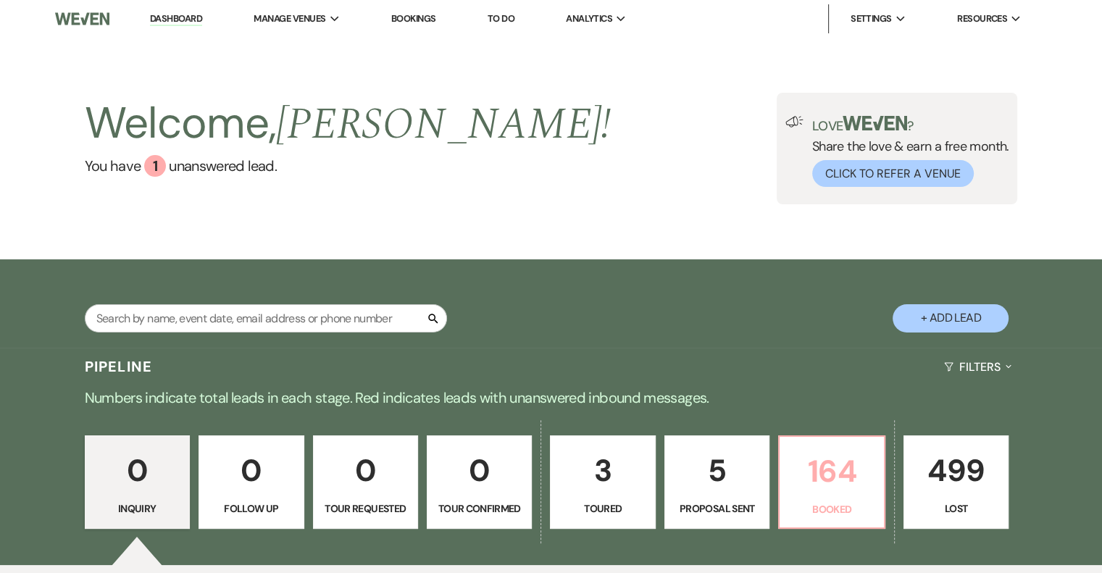
click at [827, 468] on p "164" at bounding box center [831, 471] width 86 height 49
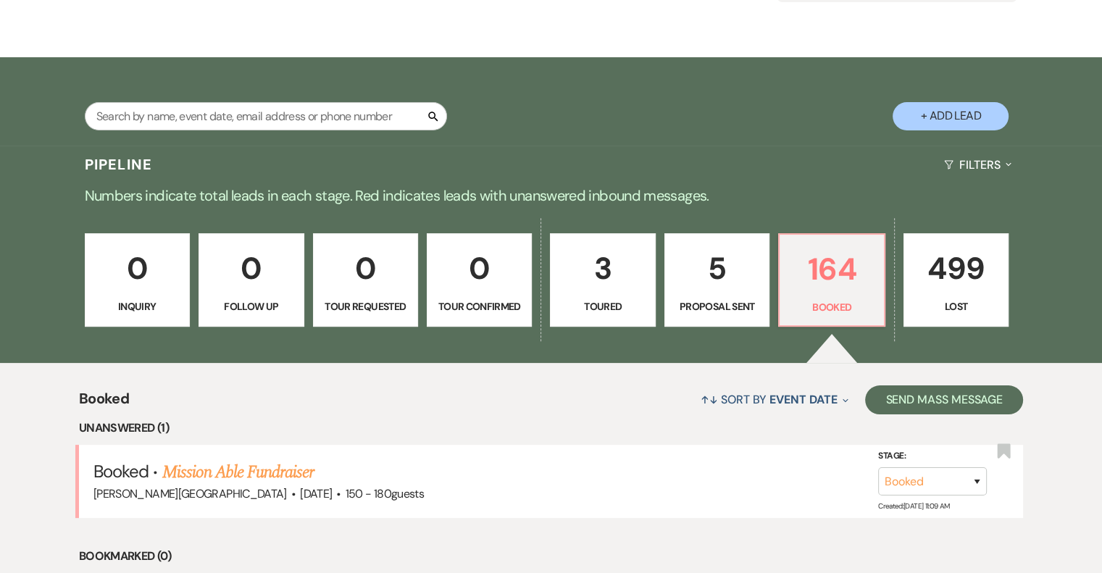
scroll to position [388, 0]
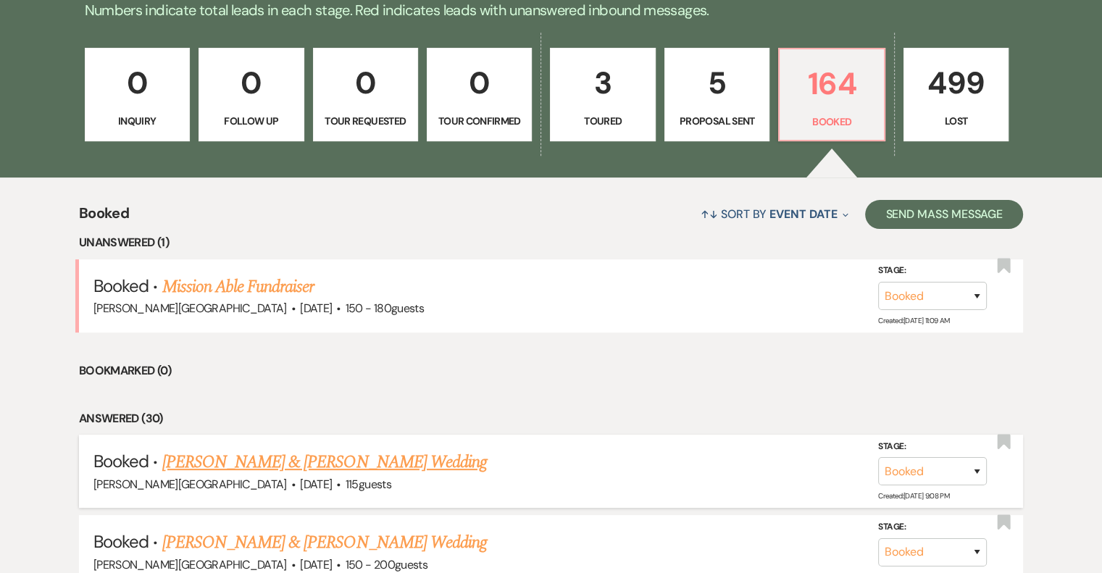
click at [292, 458] on link "[PERSON_NAME] & [PERSON_NAME] Wedding" at bounding box center [324, 462] width 325 height 26
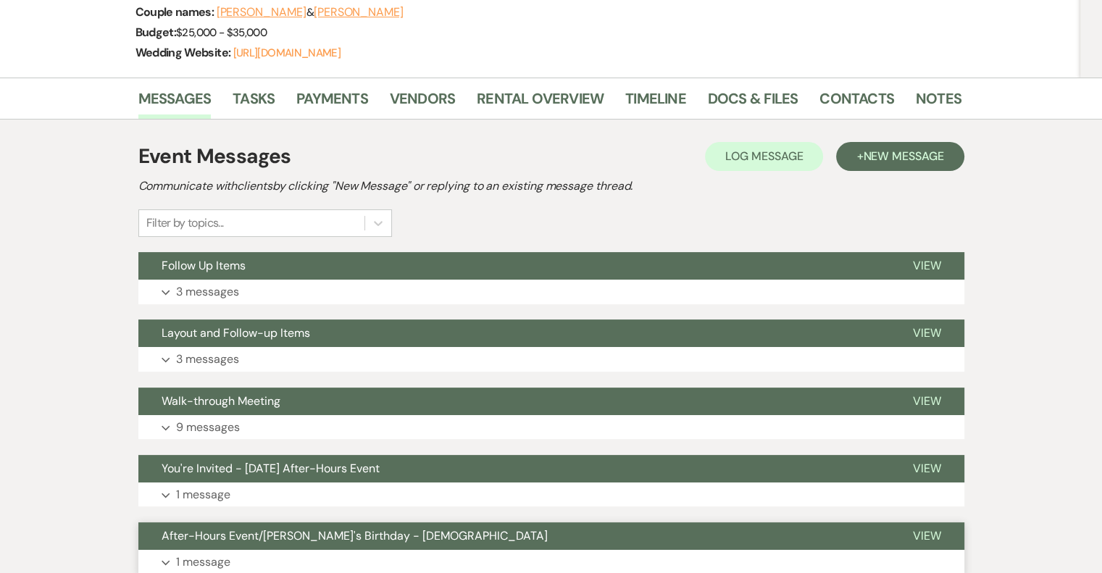
scroll to position [98, 0]
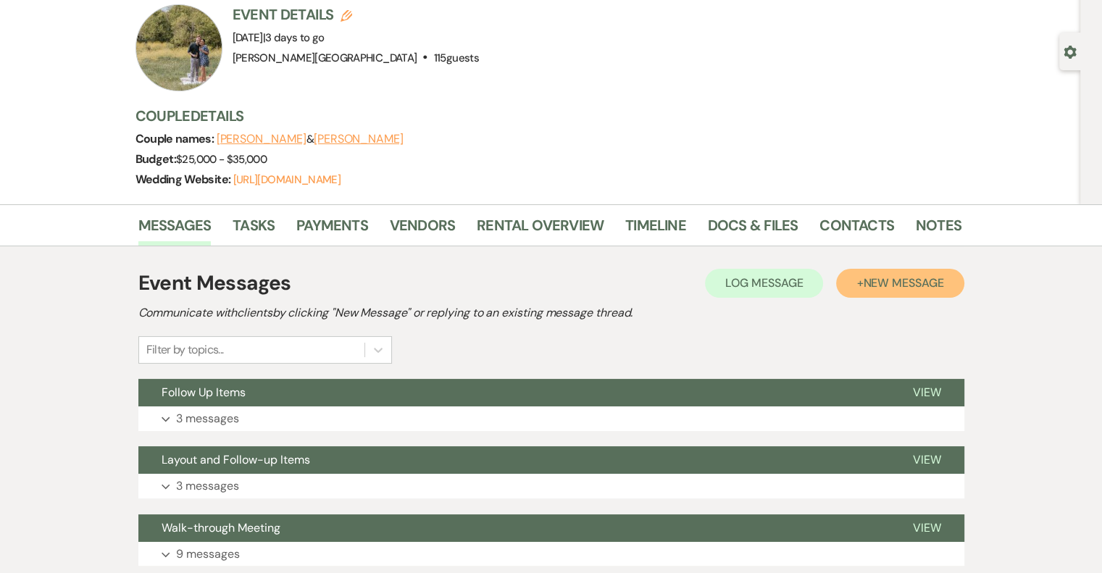
click at [900, 288] on span "New Message" at bounding box center [903, 282] width 80 height 15
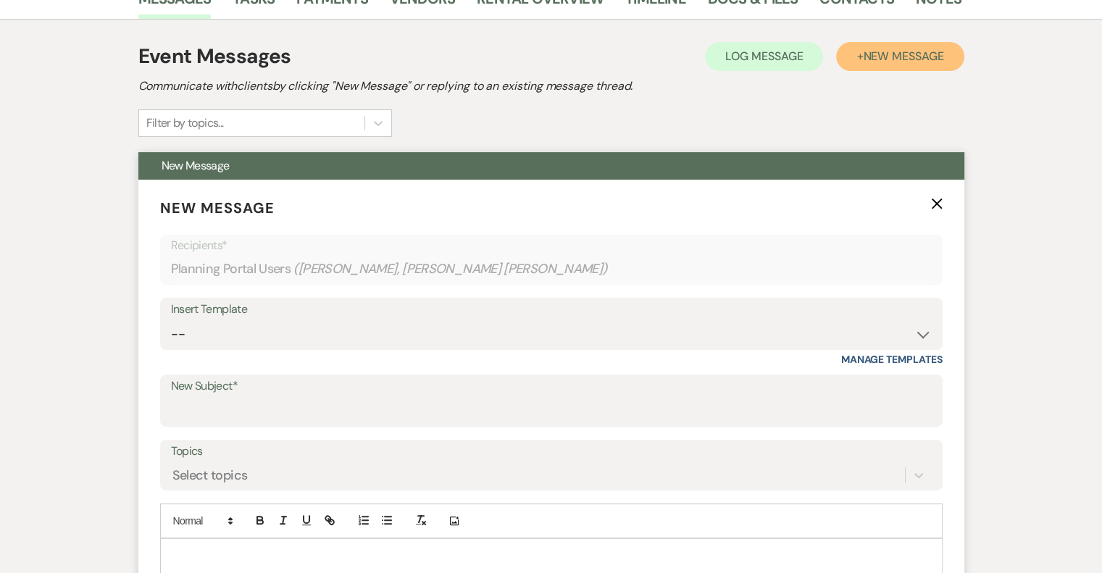
scroll to position [388, 0]
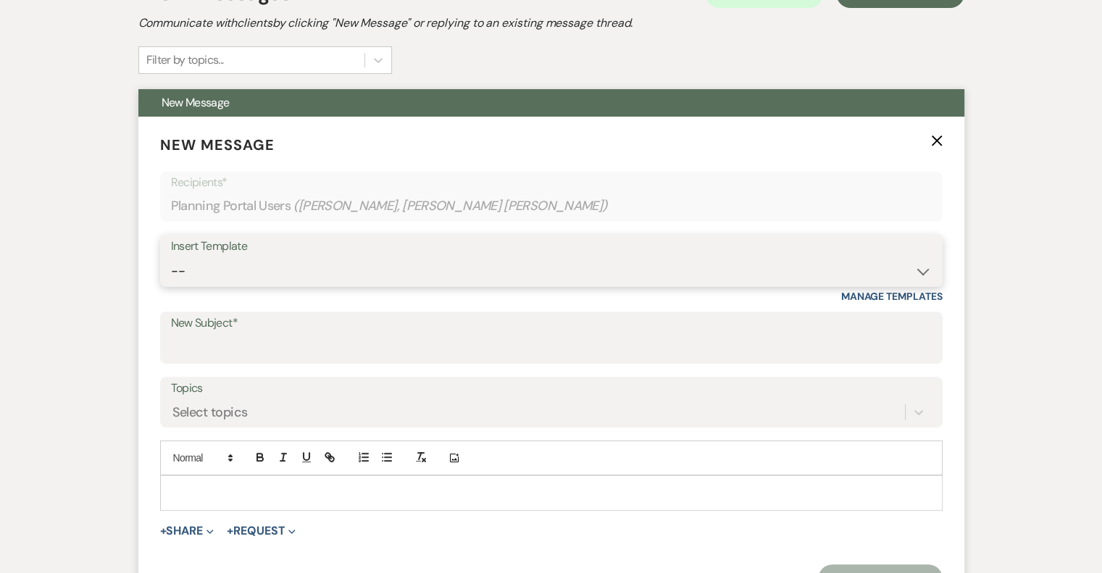
click at [259, 273] on select "-- Weven Planning Portal Introduction (Booked Events) Initial Inquiry Response …" at bounding box center [551, 271] width 761 height 28
click at [171, 257] on select "-- Weven Planning Portal Introduction (Booked Events) Initial Inquiry Response …" at bounding box center [551, 271] width 761 height 28
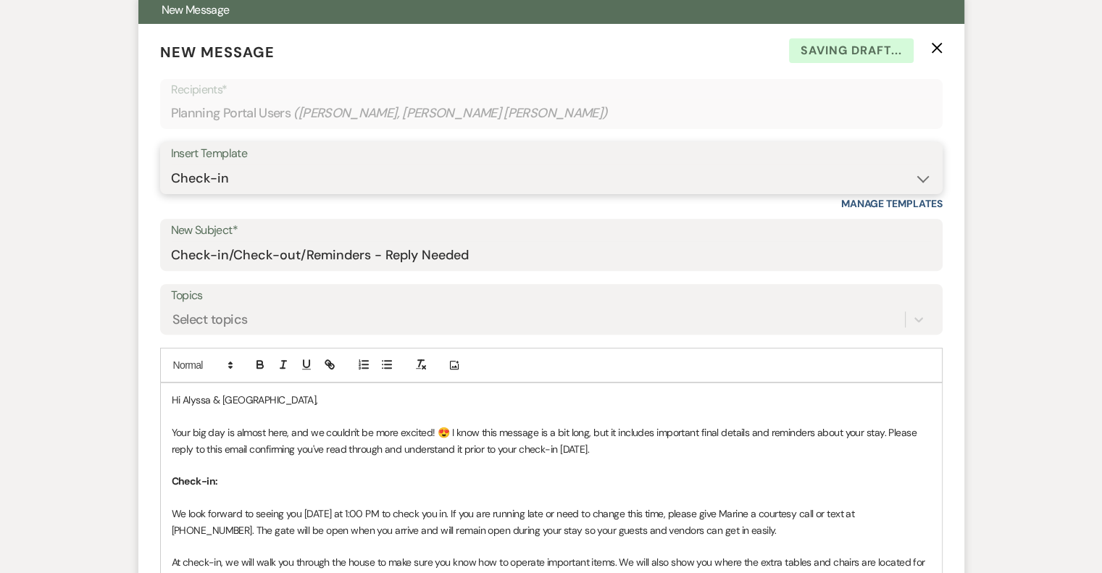
scroll to position [533, 0]
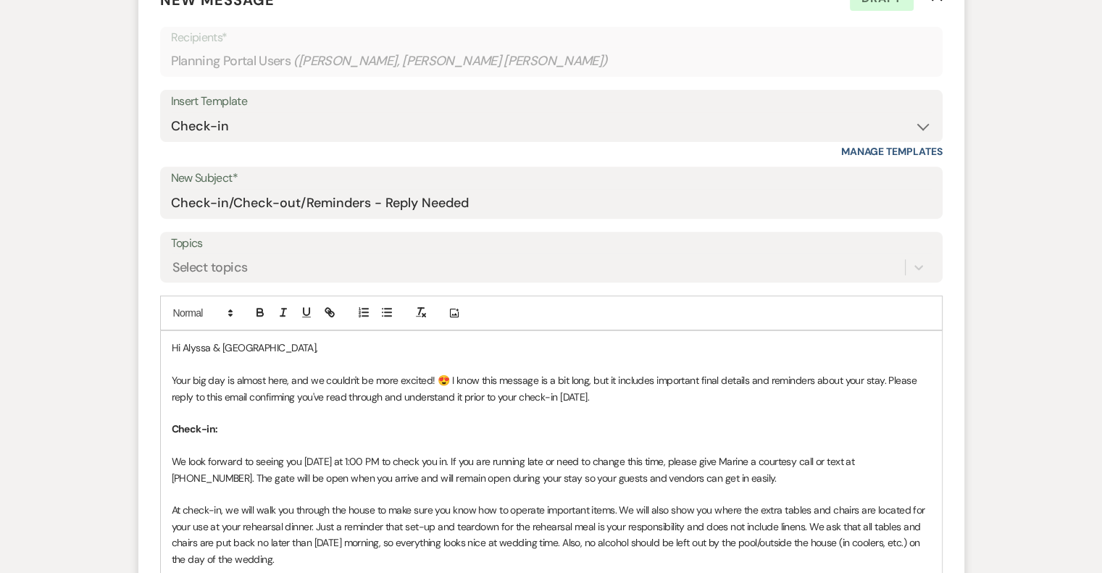
drag, startPoint x: 888, startPoint y: 376, endPoint x: 611, endPoint y: 397, distance: 278.3
click at [611, 397] on p "Your big day is almost here, and we couldn't be more excited! 😍 I know this mes…" at bounding box center [551, 388] width 759 height 33
click at [304, 311] on icon "button" at bounding box center [306, 312] width 13 height 13
click at [498, 444] on p at bounding box center [551, 446] width 759 height 16
drag, startPoint x: 743, startPoint y: 462, endPoint x: 716, endPoint y: 462, distance: 27.5
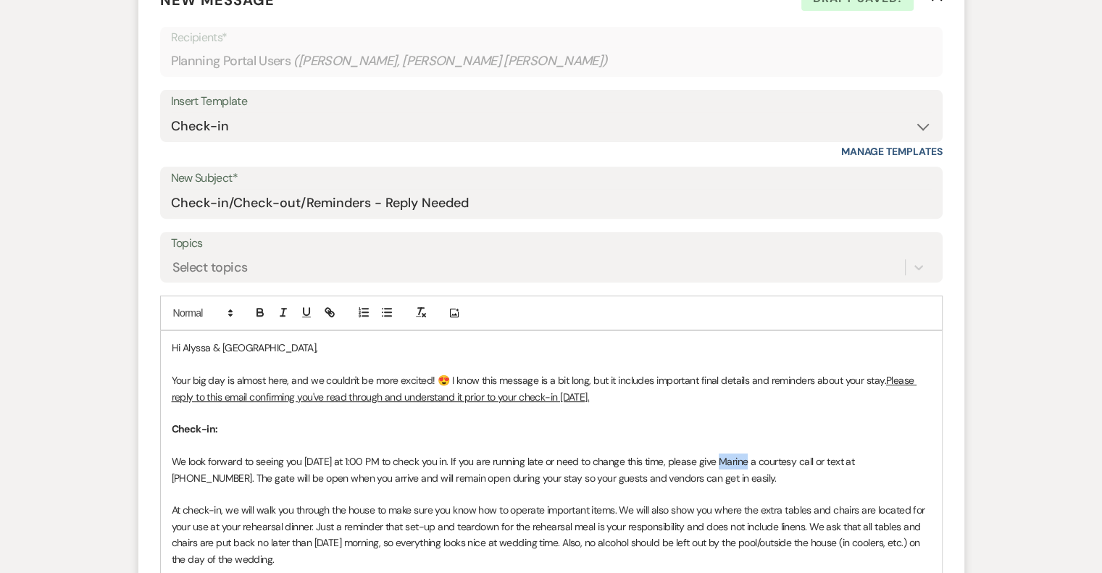
click at [716, 462] on p "We look forward to seeing you [DATE] at 1:00 PM to check you in. If you are run…" at bounding box center [551, 470] width 759 height 33
drag, startPoint x: 897, startPoint y: 460, endPoint x: 838, endPoint y: 456, distance: 59.5
click at [838, 456] on p "We look forward to seeing you [DATE] at 1:00 PM to check you in. If you are run…" at bounding box center [551, 470] width 759 height 33
click at [781, 478] on p "We look forward to seeing you [DATE] at 1:00 PM to check you in. If you are run…" at bounding box center [551, 470] width 759 height 33
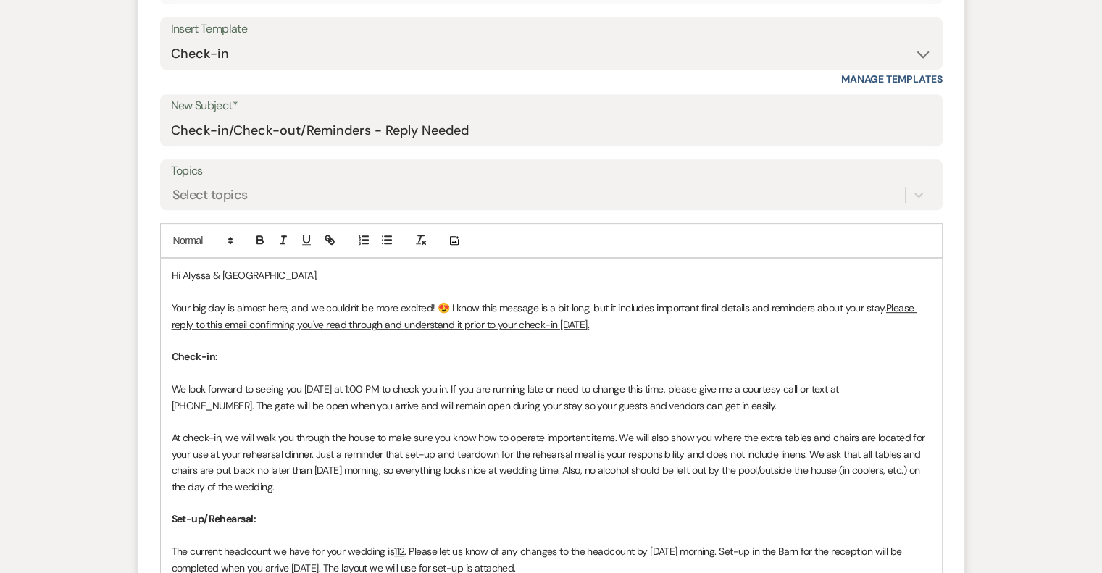
scroll to position [677, 0]
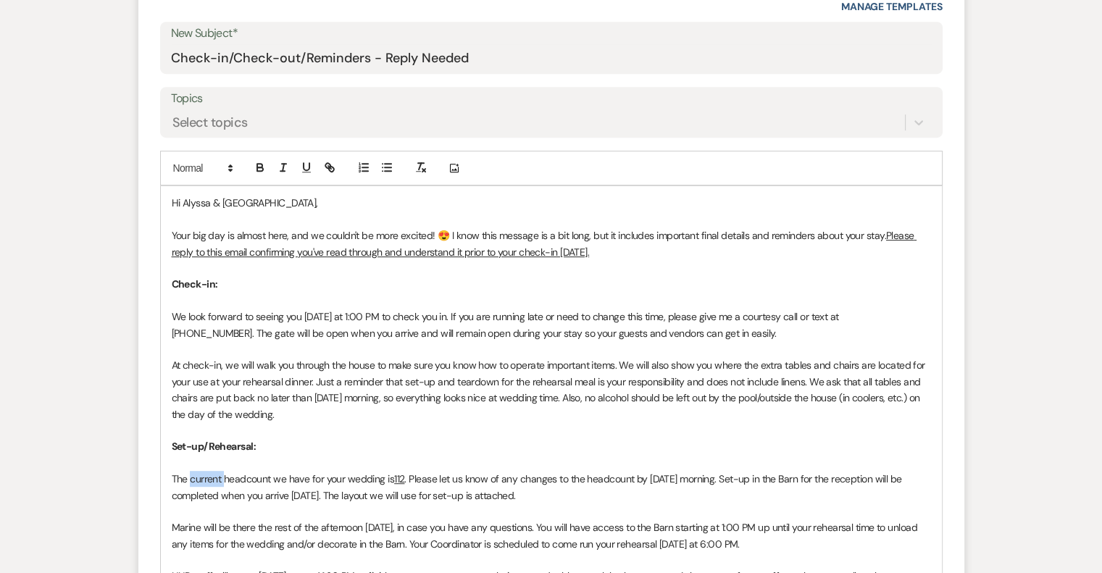
drag, startPoint x: 223, startPoint y: 477, endPoint x: 191, endPoint y: 478, distance: 31.9
click at [191, 478] on p "The current headcount we have for your wedding is 112 . Please let us know of a…" at bounding box center [551, 487] width 759 height 33
click at [385, 477] on u "112" at bounding box center [385, 478] width 10 height 13
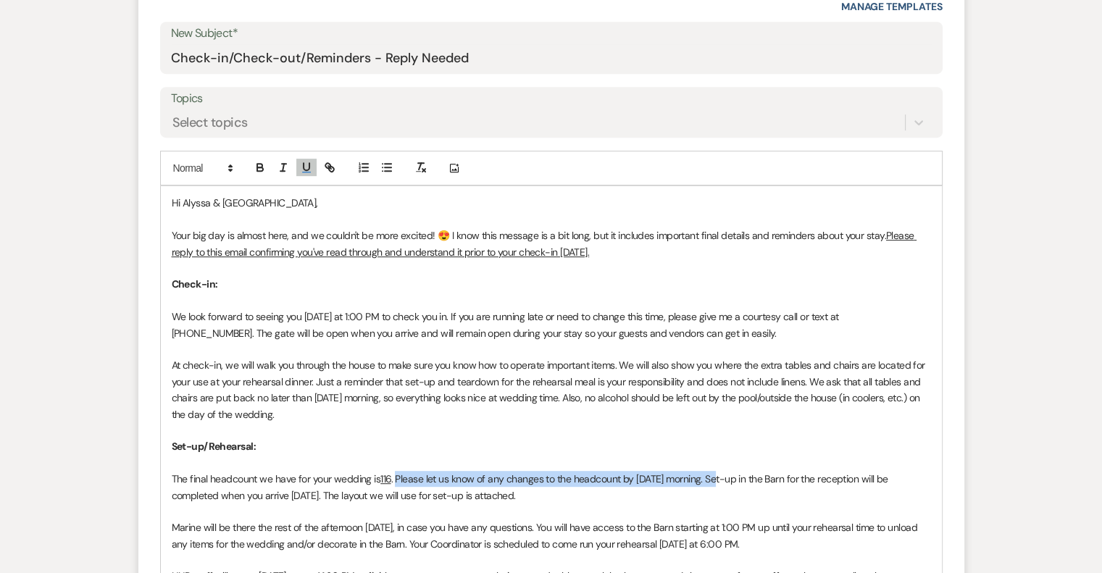
drag, startPoint x: 716, startPoint y: 477, endPoint x: 398, endPoint y: 482, distance: 318.1
click at [397, 481] on p "The final headcount we have for your wedding is 116 . Please let us know of any…" at bounding box center [551, 487] width 759 height 33
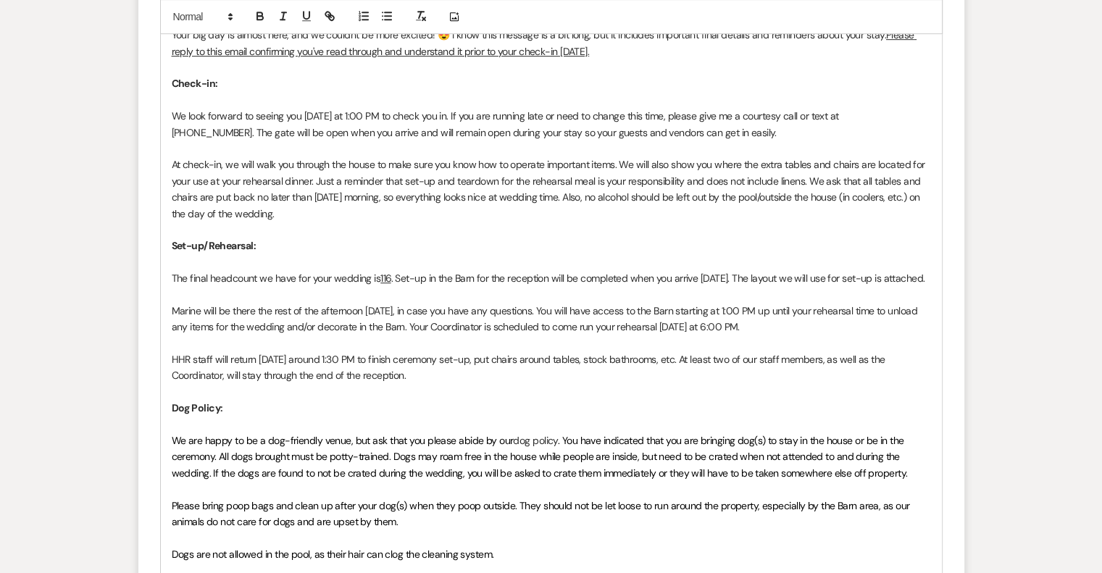
scroll to position [895, 0]
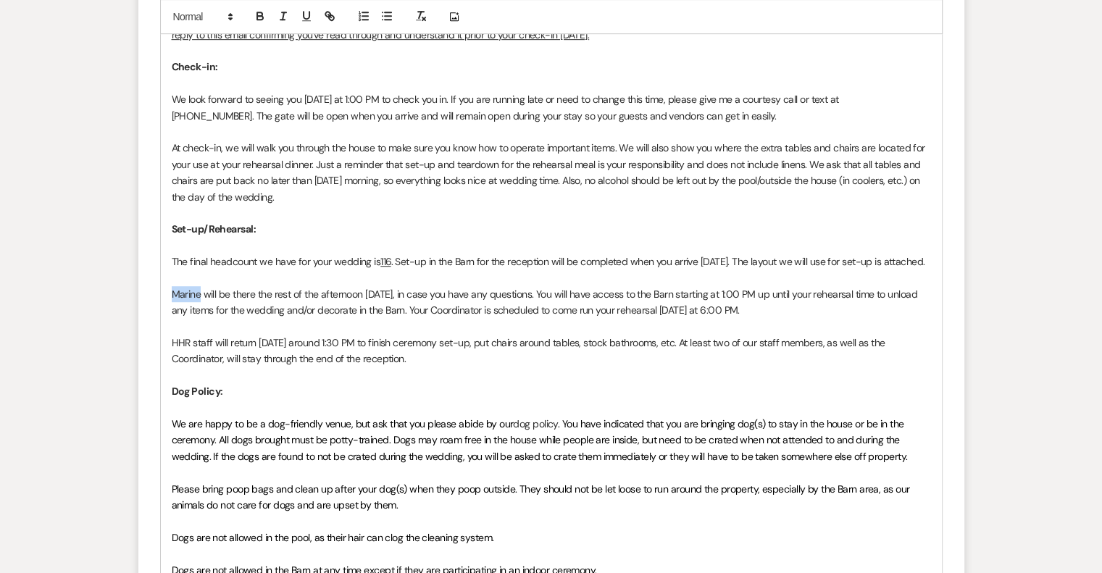
drag, startPoint x: 200, startPoint y: 310, endPoint x: 174, endPoint y: 312, distance: 26.1
click at [172, 311] on p "Marine will be there the rest of the afternoon [DATE], in case you have any que…" at bounding box center [551, 302] width 759 height 33
drag, startPoint x: 287, startPoint y: 309, endPoint x: 242, endPoint y: 309, distance: 44.9
click at [242, 309] on p "We will be there the rest of the afternoon [DATE], in case you have any questio…" at bounding box center [551, 302] width 759 height 33
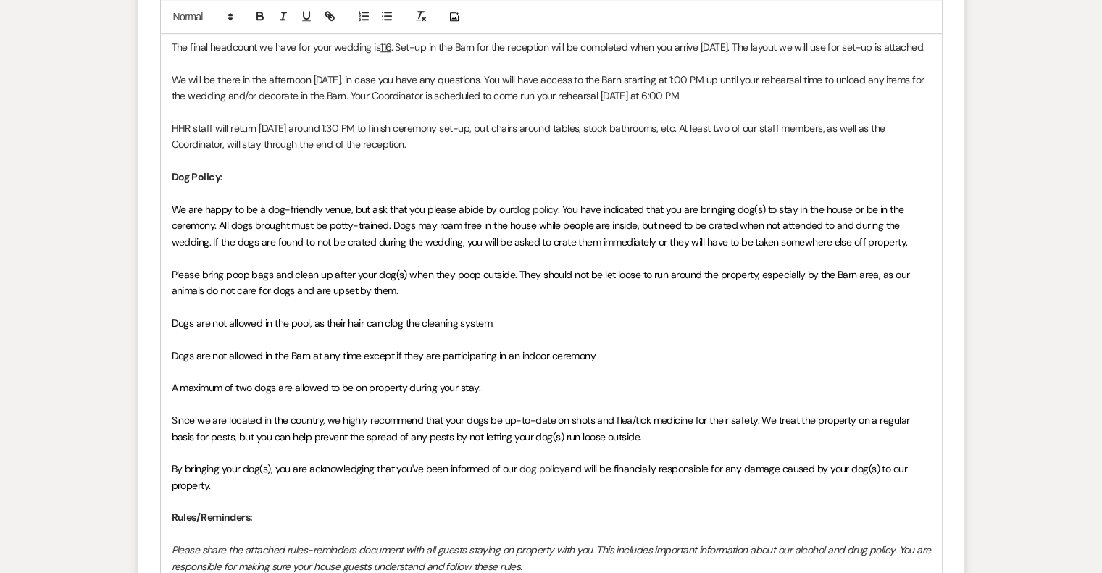
scroll to position [1112, 0]
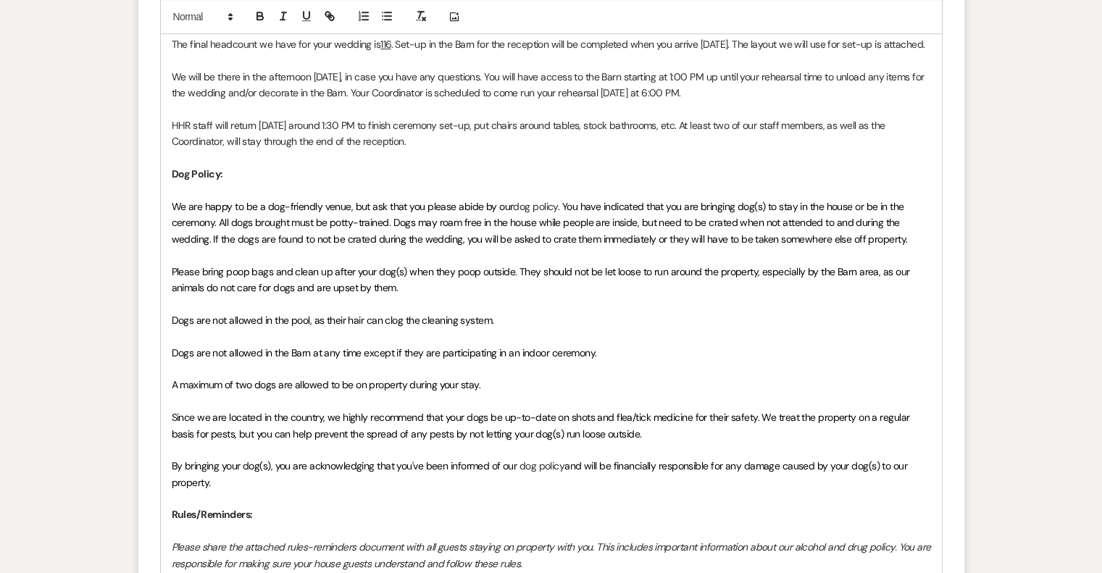
drag, startPoint x: 219, startPoint y: 501, endPoint x: 172, endPoint y: 184, distance: 320.8
click at [172, 183] on div "Hi [PERSON_NAME] & Camden, Your big day is almost here, and we couldn't be more…" at bounding box center [551, 360] width 781 height 1218
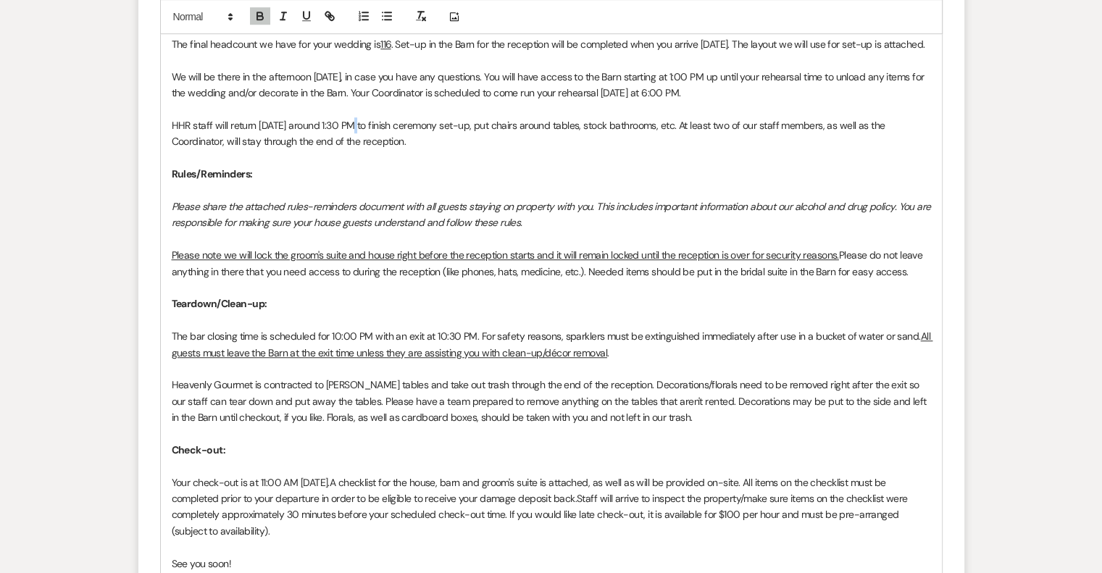
click at [351, 137] on p "HHR staff will return [DATE] around 1:30 PM to finish ceremony set-up, put chai…" at bounding box center [551, 133] width 759 height 33
drag, startPoint x: 252, startPoint y: 400, endPoint x: 173, endPoint y: 401, distance: 79.0
click at [173, 401] on p "Heavenly Gourmet is contracted to [PERSON_NAME] tables and take out trash throu…" at bounding box center [551, 401] width 759 height 49
click at [546, 417] on p "Moments by [PERSON_NAME] is contracted to [PERSON_NAME] tables and take out tra…" at bounding box center [551, 401] width 759 height 49
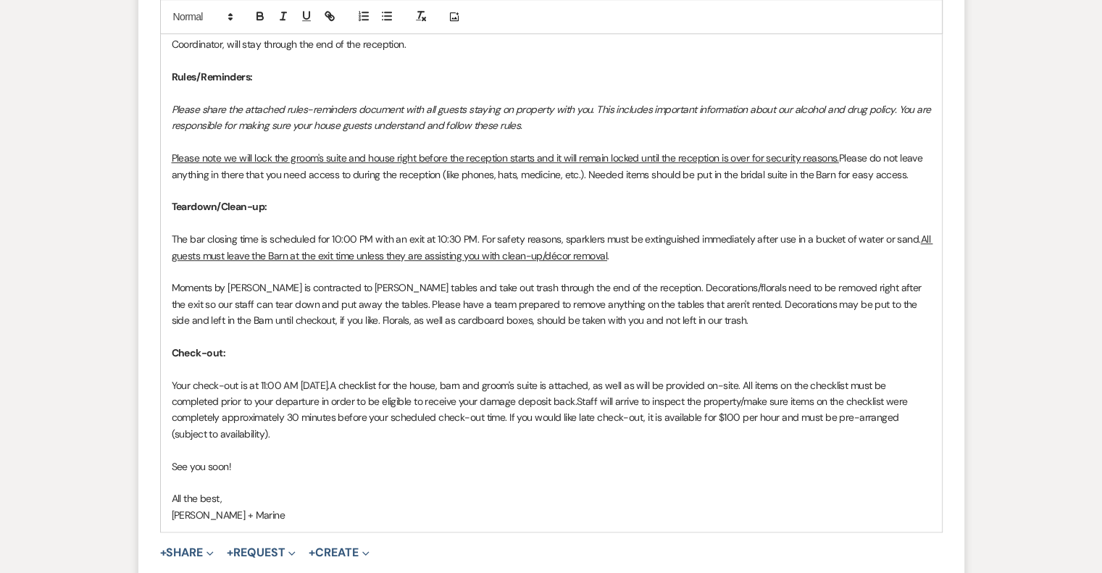
scroll to position [1257, 0]
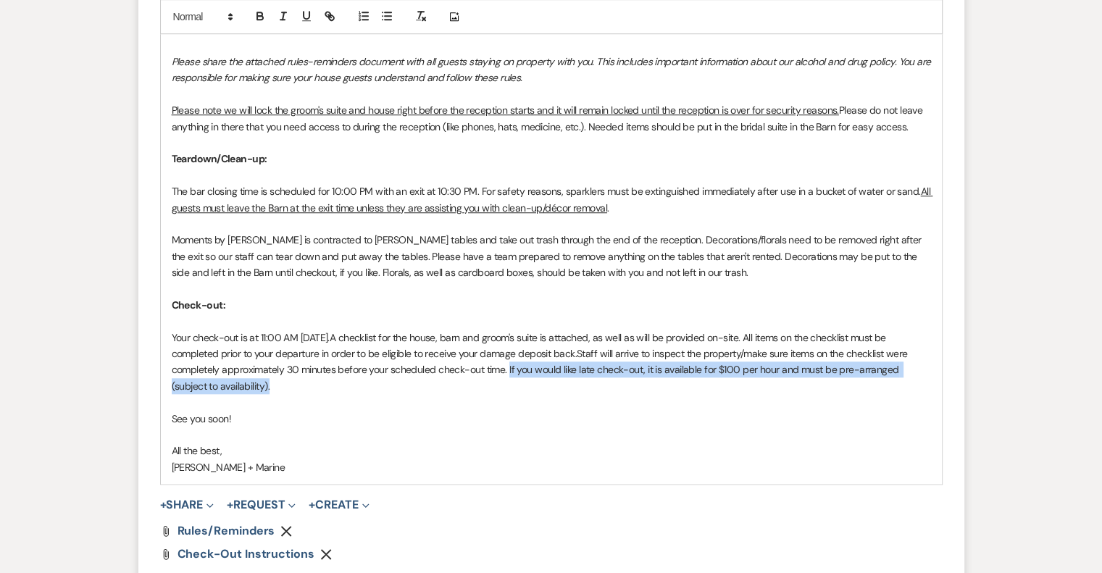
drag, startPoint x: 509, startPoint y: 382, endPoint x: 524, endPoint y: 393, distance: 19.1
click at [524, 393] on p "Your check-out is at 11:00 AM [DATE]. A checklist for the house, barn and groom…" at bounding box center [551, 362] width 759 height 65
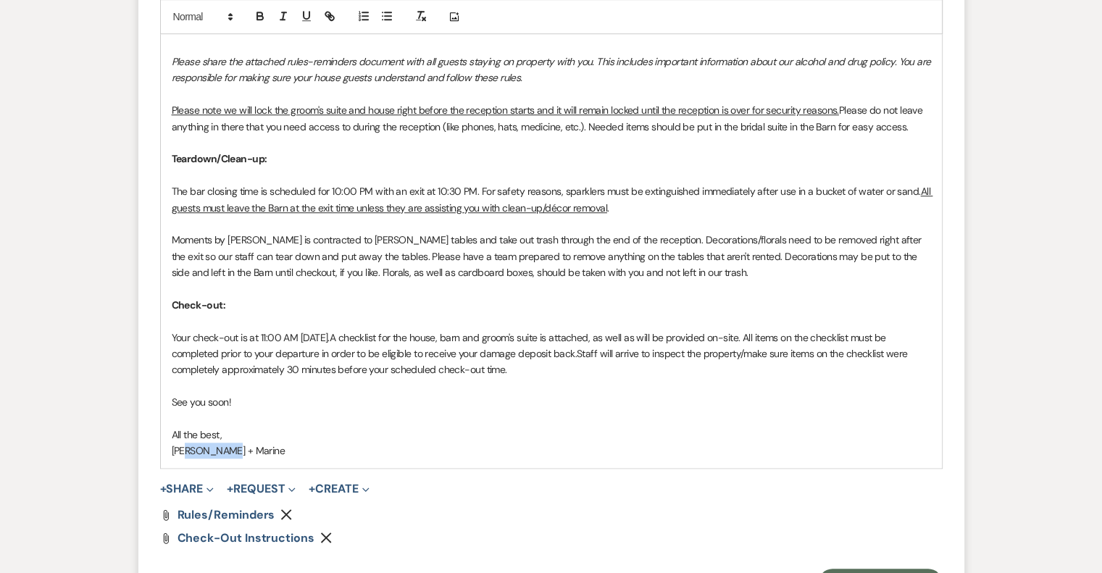
drag, startPoint x: 243, startPoint y: 464, endPoint x: 193, endPoint y: 469, distance: 50.2
click at [192, 459] on p "[PERSON_NAME] + Marine" at bounding box center [551, 451] width 759 height 16
click at [204, 495] on button "+ Share Expand" at bounding box center [187, 489] width 54 height 12
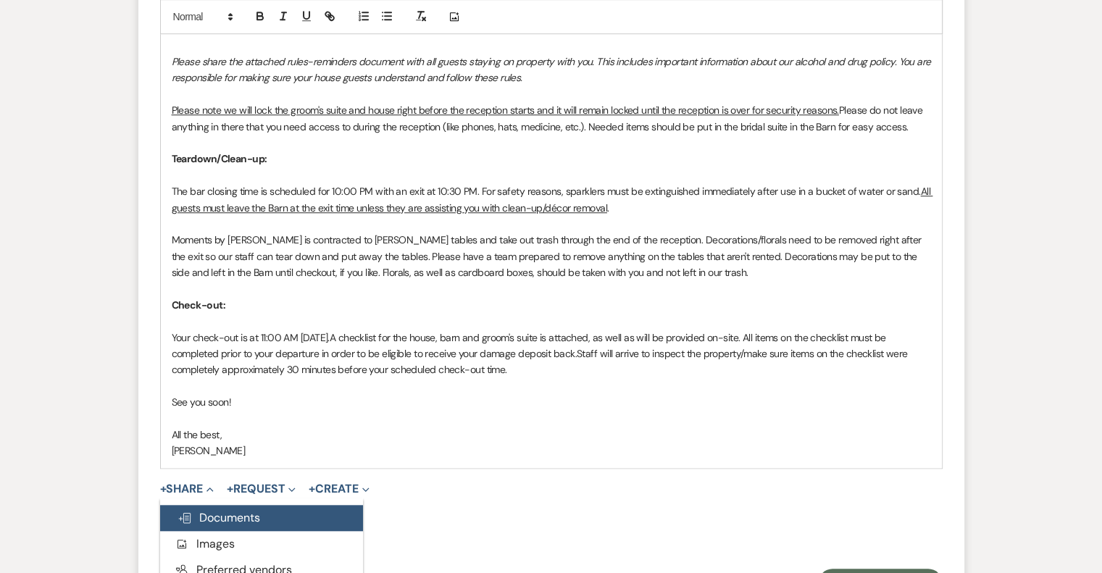
click at [217, 525] on span "Doc Upload Documents" at bounding box center [219, 517] width 83 height 15
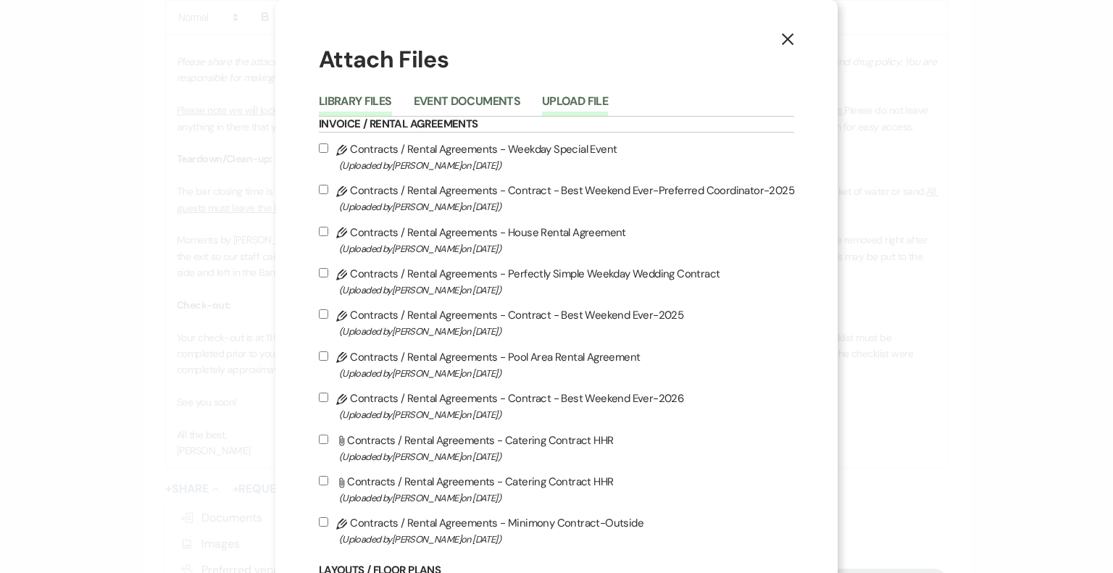
click at [590, 109] on button "Upload File" at bounding box center [575, 106] width 66 height 20
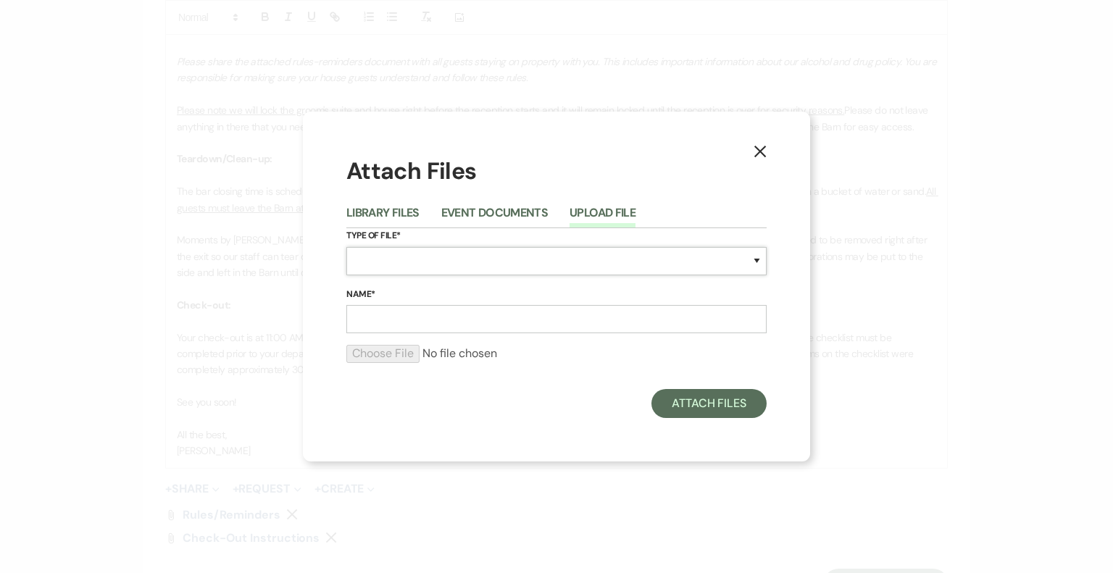
click at [451, 257] on select "Special Event Insurance Vendor Certificate of Insurance Contracts / Rental Agre…" at bounding box center [556, 261] width 420 height 28
click at [346, 247] on select "Special Event Insurance Vendor Certificate of Insurance Contracts / Rental Agre…" at bounding box center [556, 261] width 420 height 28
click at [394, 316] on input "Name*" at bounding box center [556, 319] width 420 height 28
click at [401, 354] on input "file" at bounding box center [556, 353] width 420 height 17
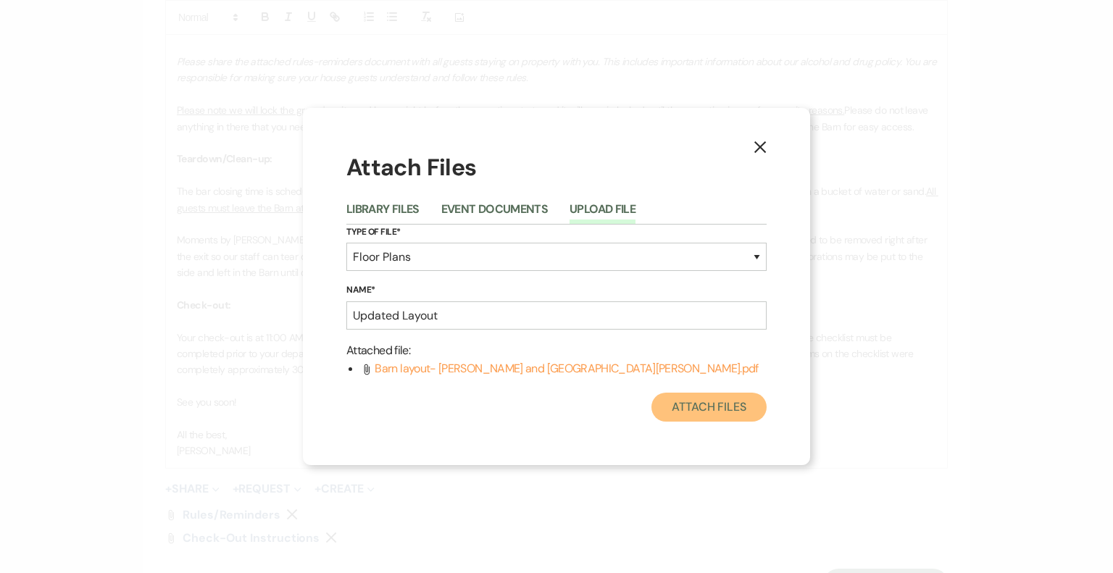
click at [716, 414] on button "Attach Files" at bounding box center [708, 407] width 115 height 29
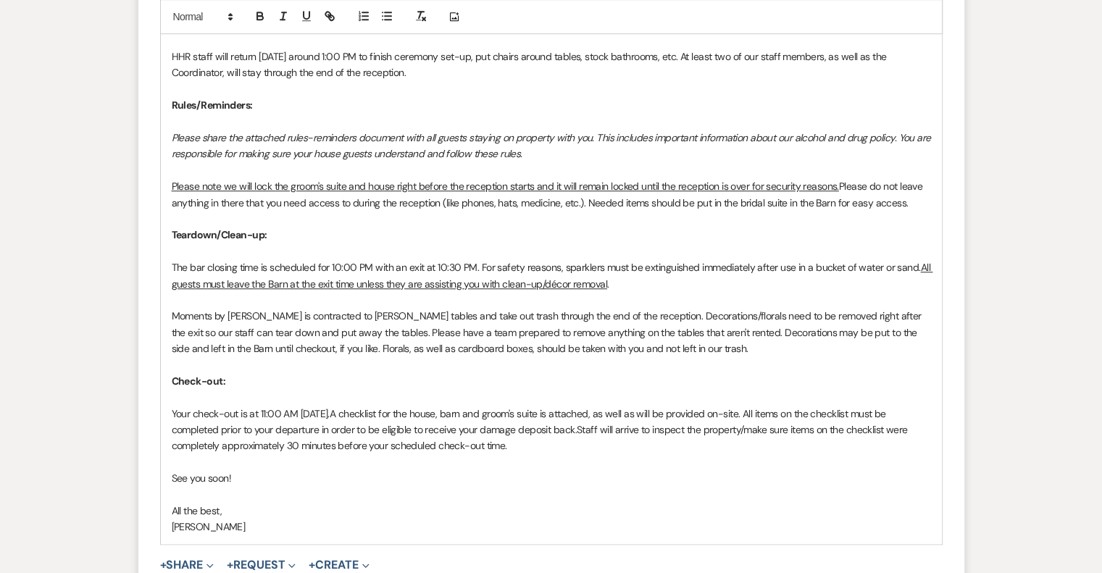
scroll to position [1402, 0]
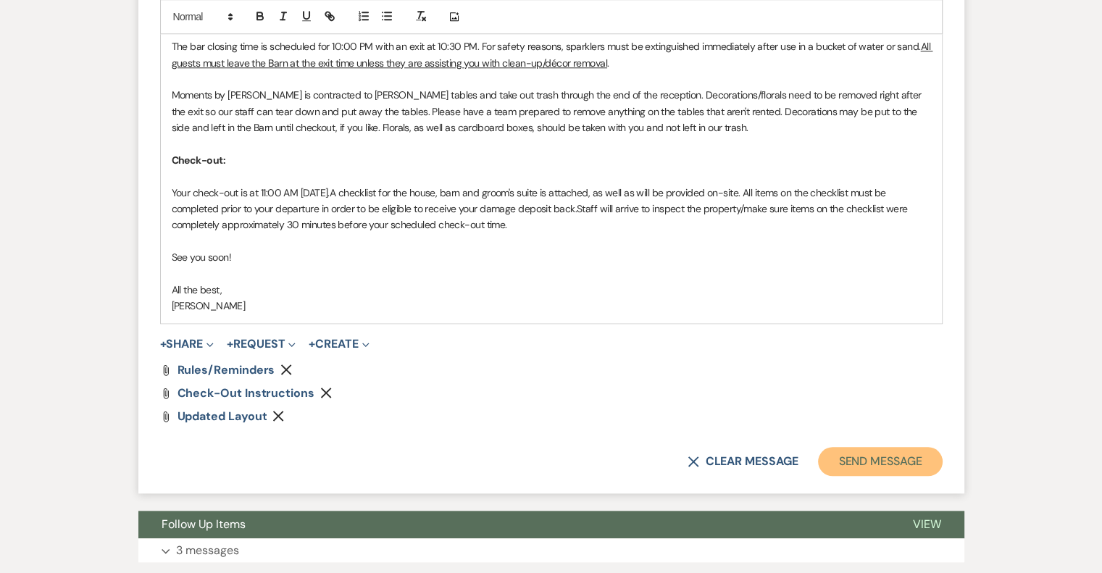
click at [861, 476] on button "Send Message" at bounding box center [880, 461] width 124 height 29
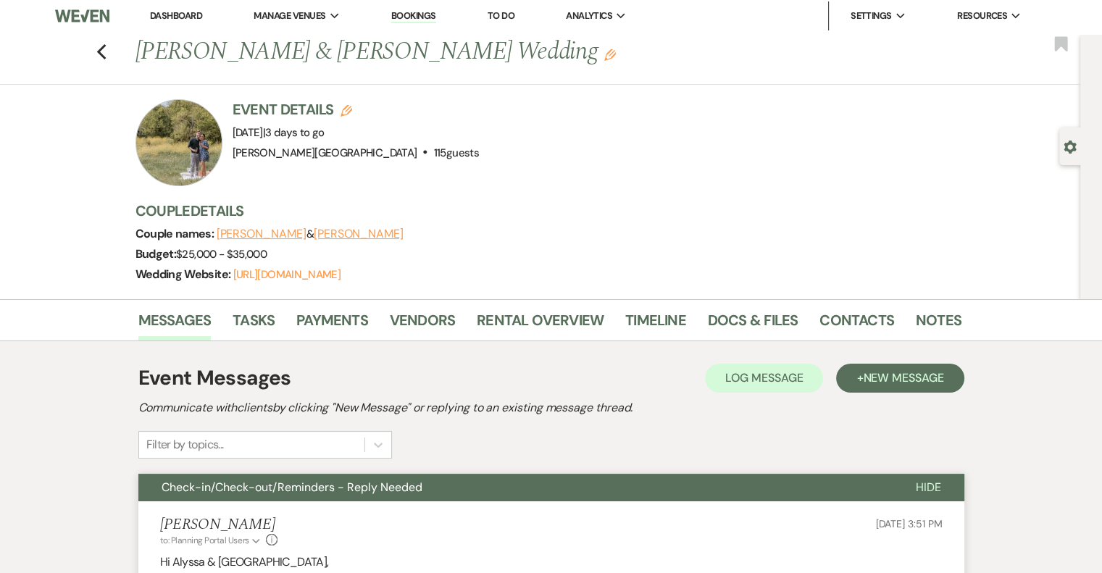
scroll to position [0, 0]
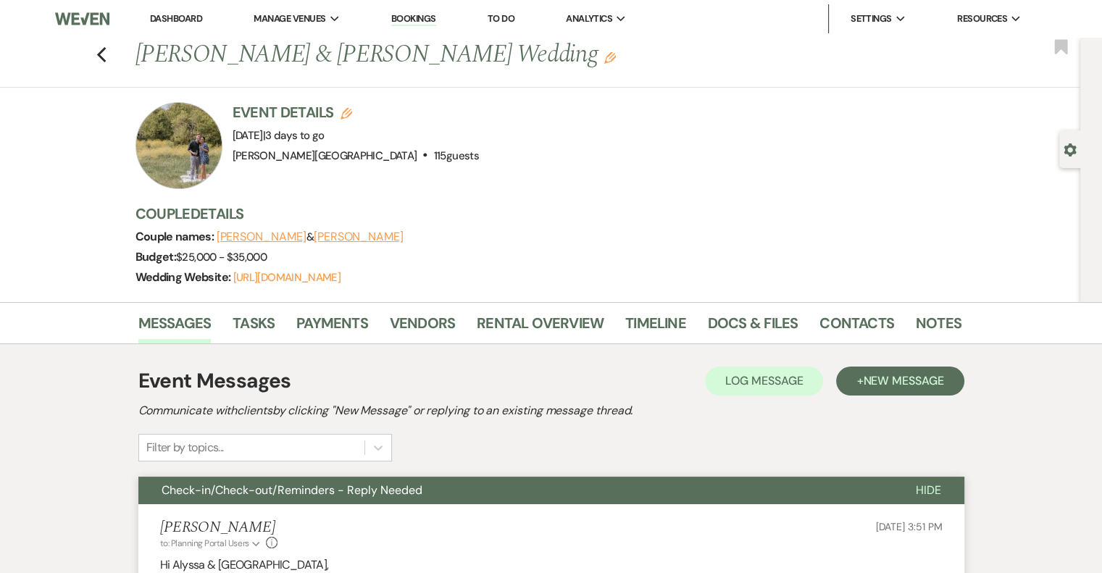
click at [159, 17] on link "Dashboard" at bounding box center [176, 18] width 52 height 12
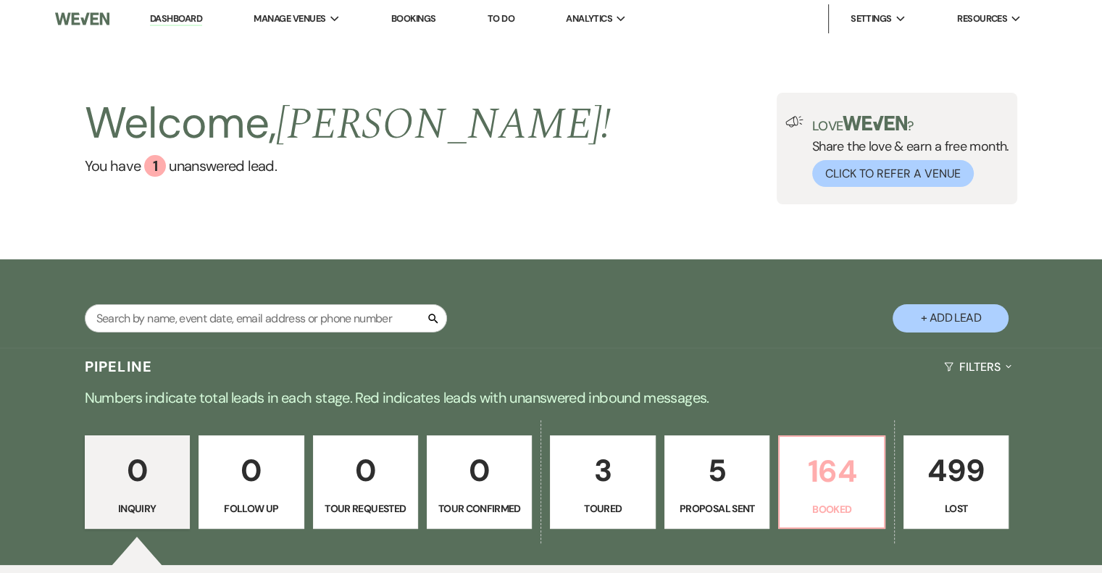
click at [827, 469] on p "164" at bounding box center [831, 471] width 86 height 49
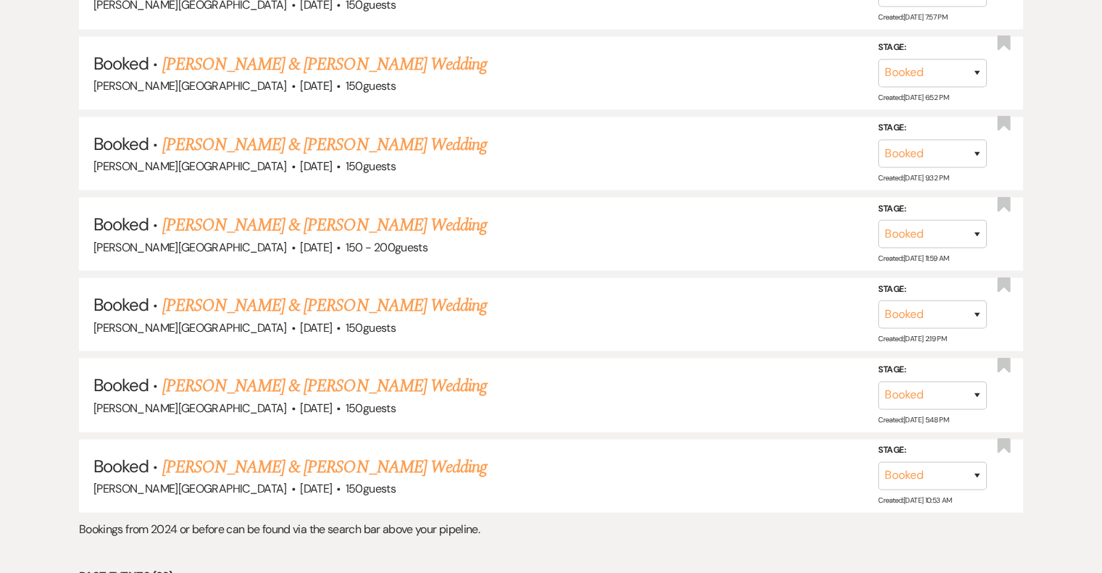
scroll to position [2753, 0]
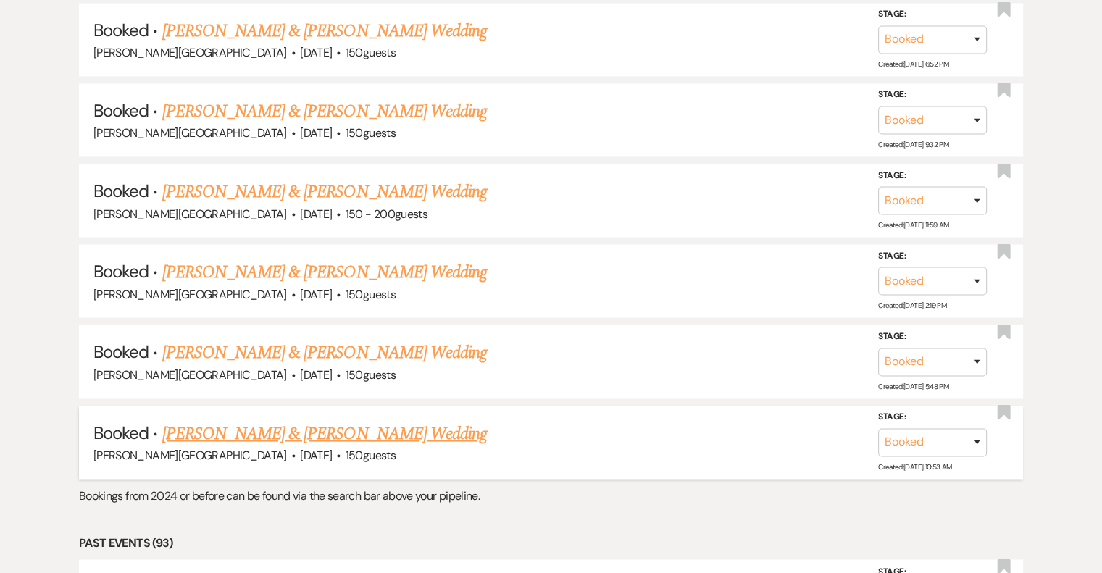
click at [333, 420] on link "[PERSON_NAME] & [PERSON_NAME] Wedding" at bounding box center [324, 433] width 325 height 26
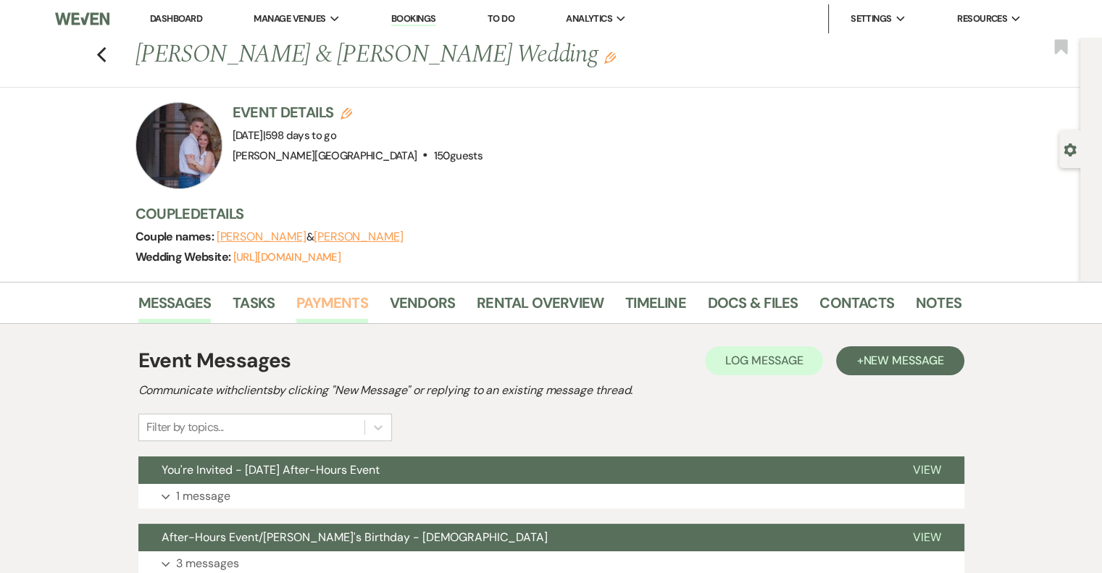
click at [351, 302] on link "Payments" at bounding box center [332, 307] width 72 height 32
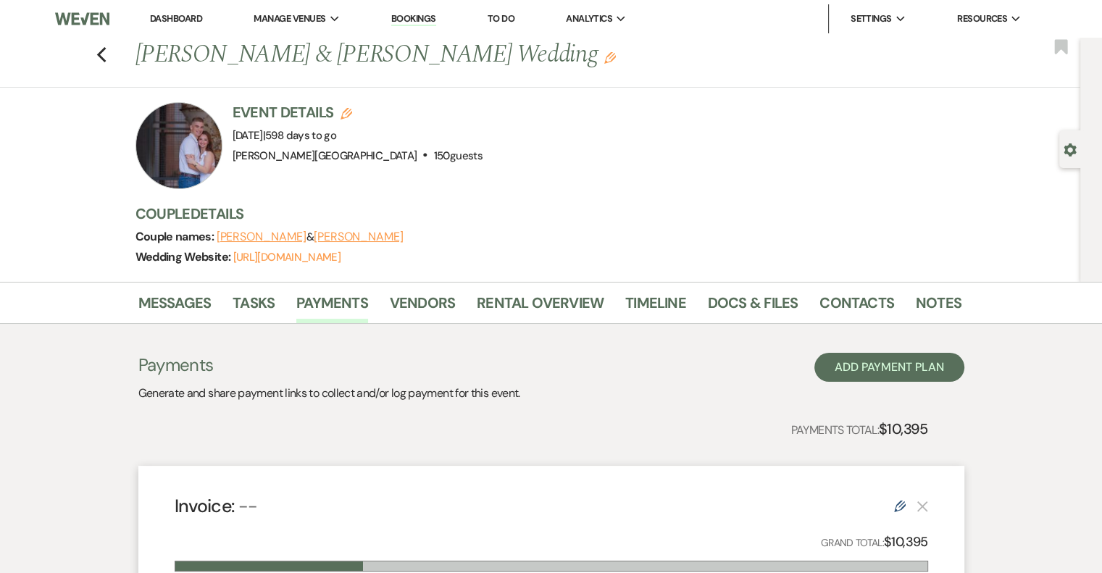
click at [187, 19] on link "Dashboard" at bounding box center [176, 18] width 52 height 12
